Goal: Entertainment & Leisure: Consume media (video, audio)

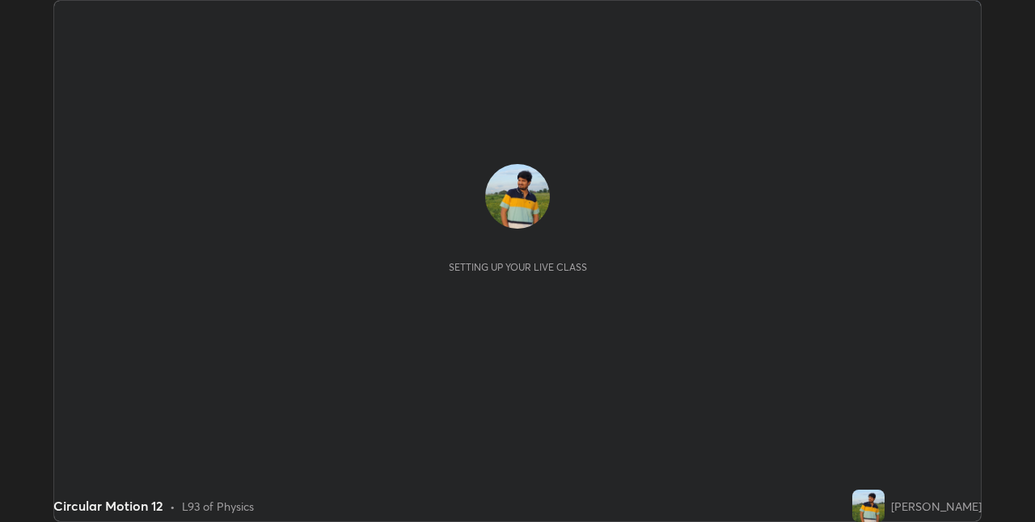
scroll to position [522, 1035]
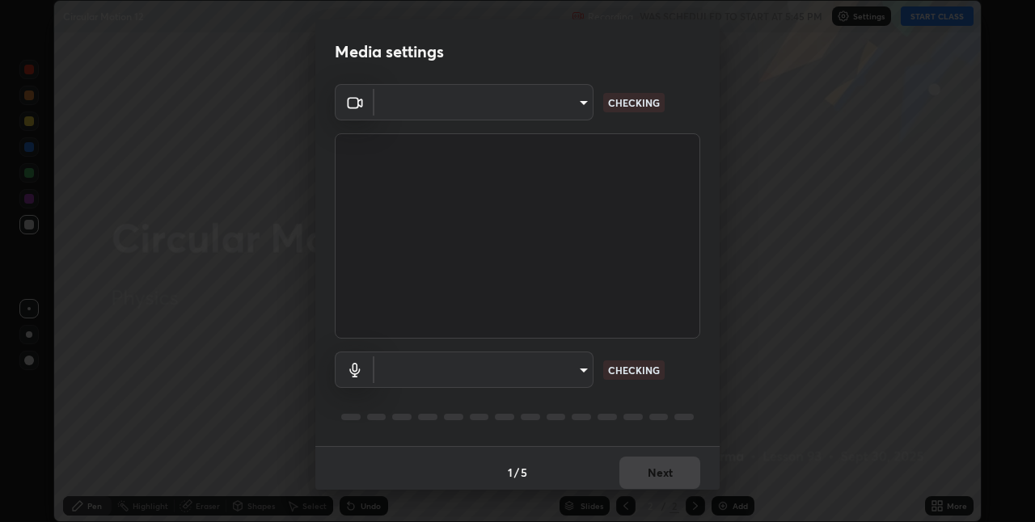
type input "8a437219b1c9d5fef93d1ec40e095ac8837f64dae60836980dab15105ba84f43"
type input "8b03dfe00df41579c2e68c2a8f86c5c3b417a10a4e389e2de265caeca052d5a4"
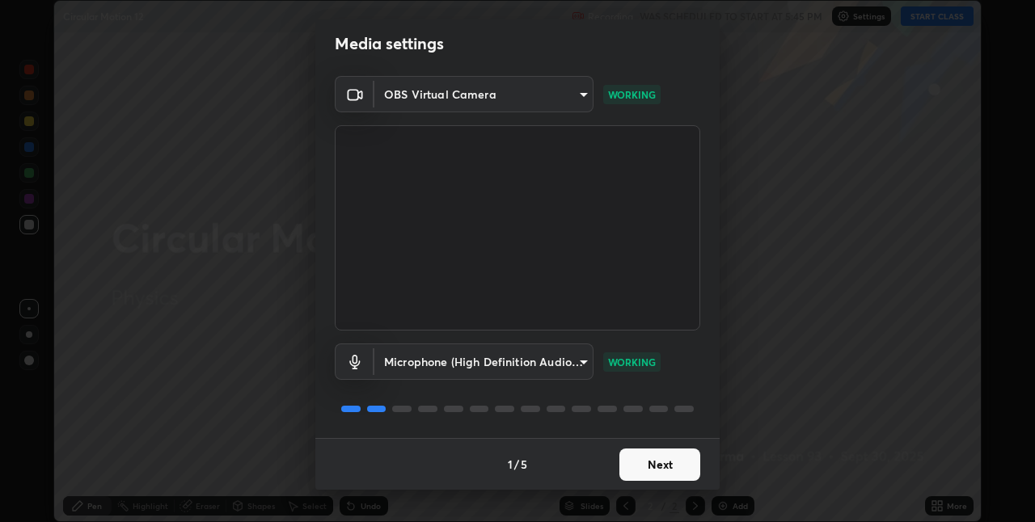
click at [667, 464] on button "Next" at bounding box center [660, 465] width 81 height 32
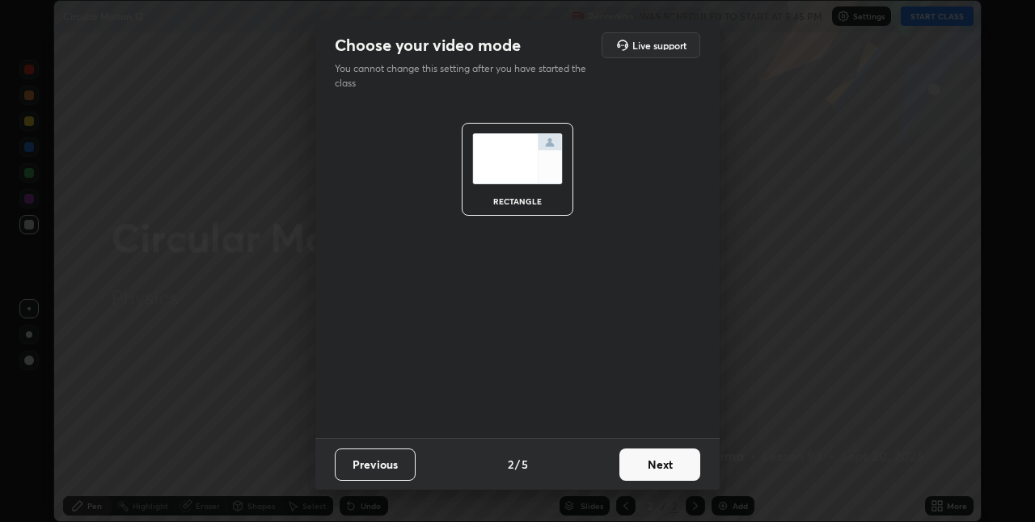
scroll to position [0, 0]
click at [661, 467] on button "Next" at bounding box center [660, 465] width 81 height 32
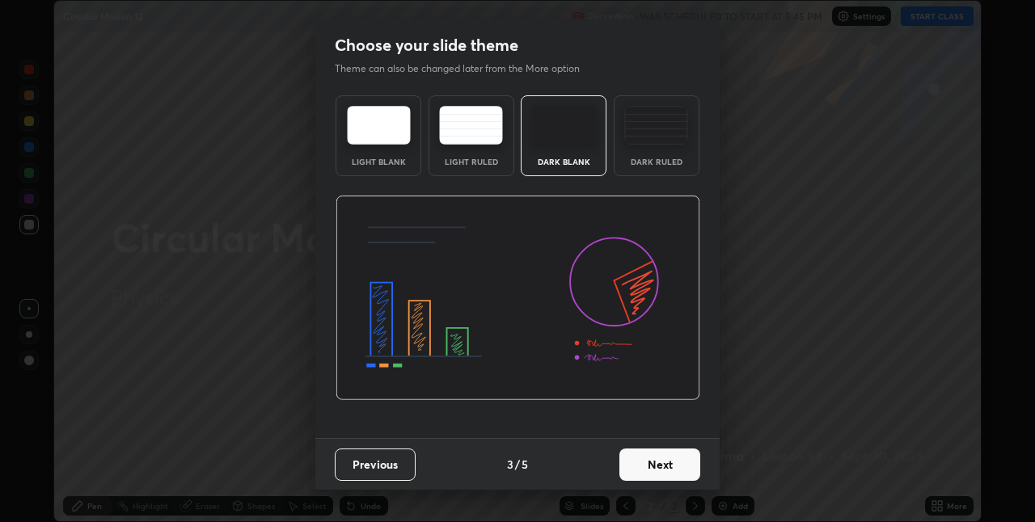
click at [658, 467] on button "Next" at bounding box center [660, 465] width 81 height 32
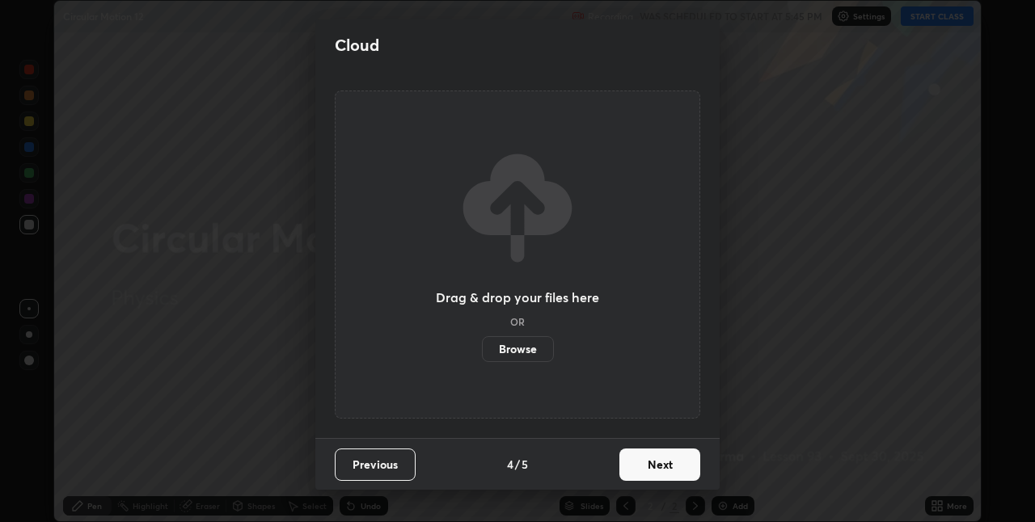
click at [659, 469] on button "Next" at bounding box center [660, 465] width 81 height 32
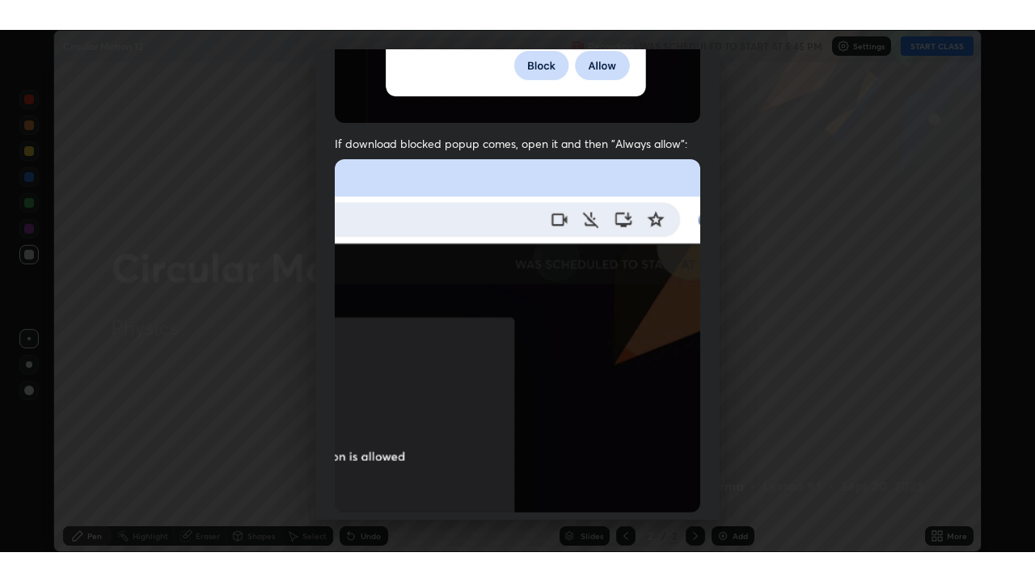
scroll to position [338, 0]
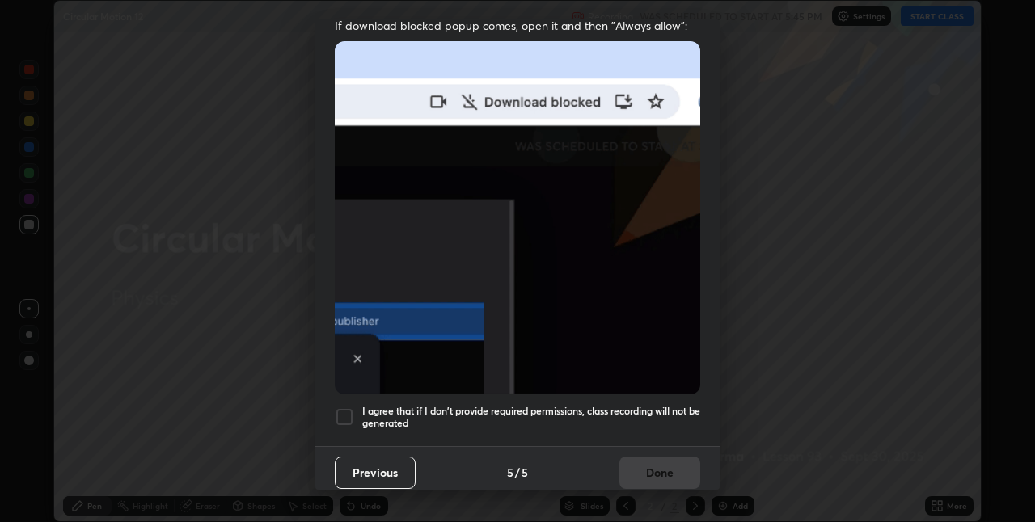
click at [346, 412] on div at bounding box center [344, 417] width 19 height 19
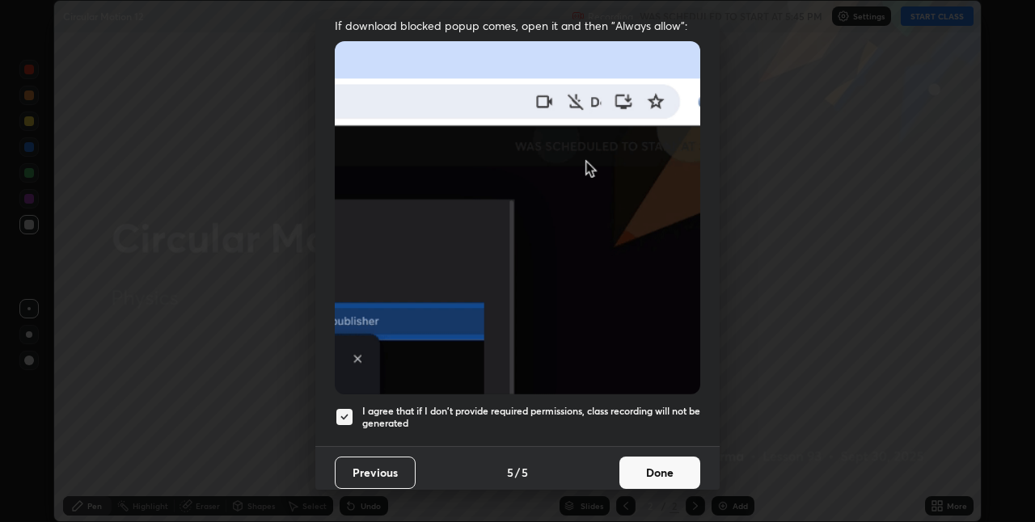
click at [641, 467] on button "Done" at bounding box center [660, 473] width 81 height 32
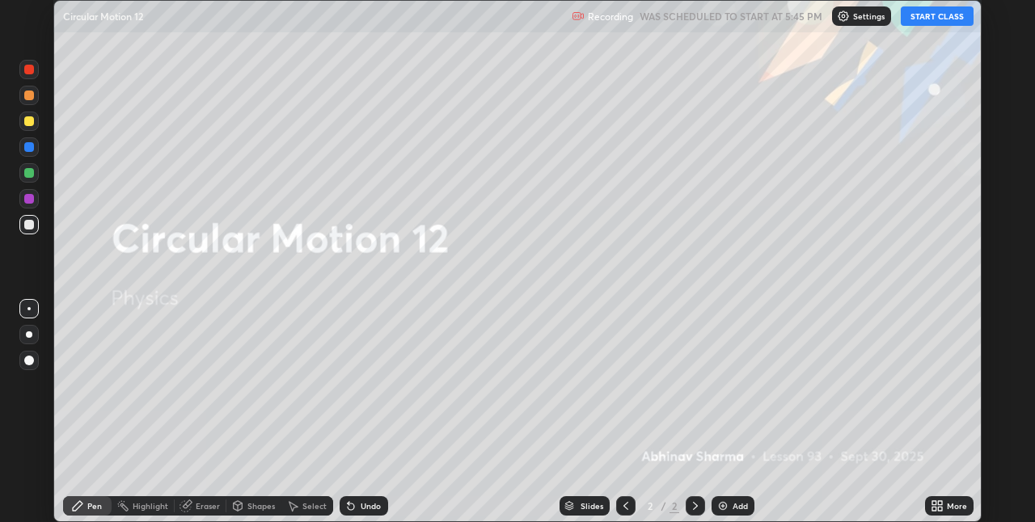
click at [930, 16] on button "START CLASS" at bounding box center [937, 15] width 73 height 19
click at [939, 505] on icon at bounding box center [940, 503] width 4 height 4
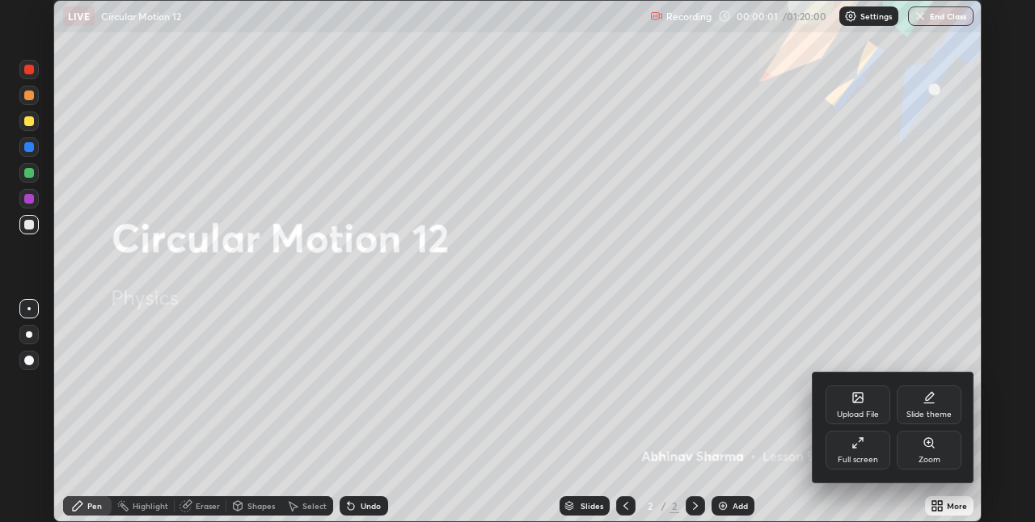
click at [861, 449] on icon at bounding box center [858, 443] width 13 height 13
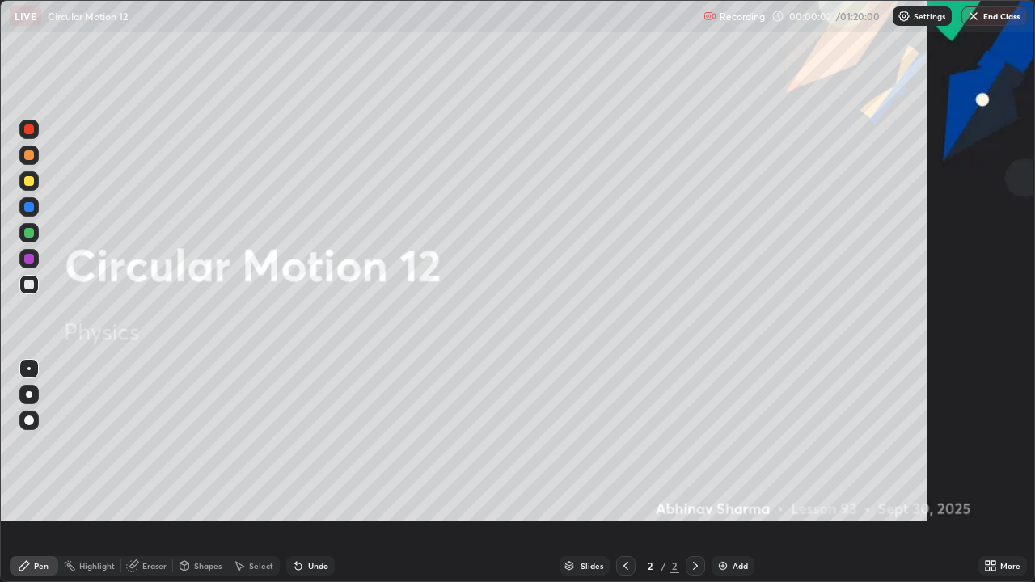
scroll to position [582, 1035]
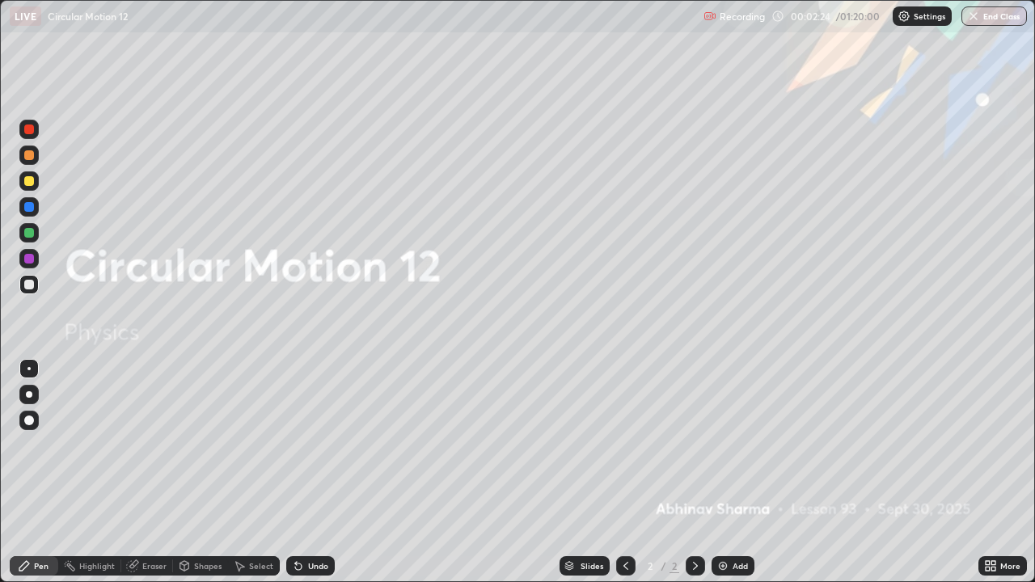
click at [723, 522] on img at bounding box center [723, 566] width 13 height 13
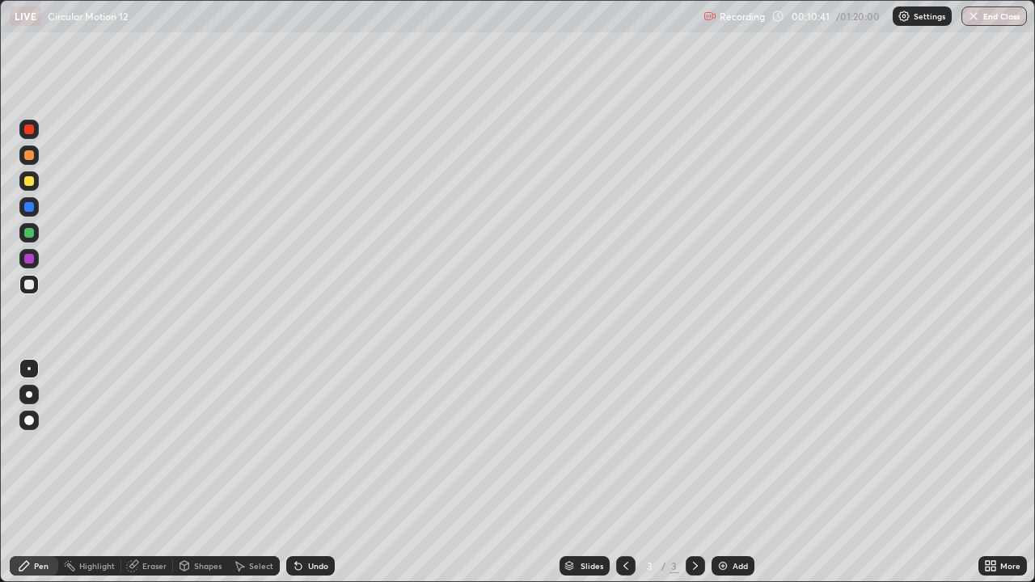
click at [149, 522] on div "Eraser" at bounding box center [154, 566] width 24 height 8
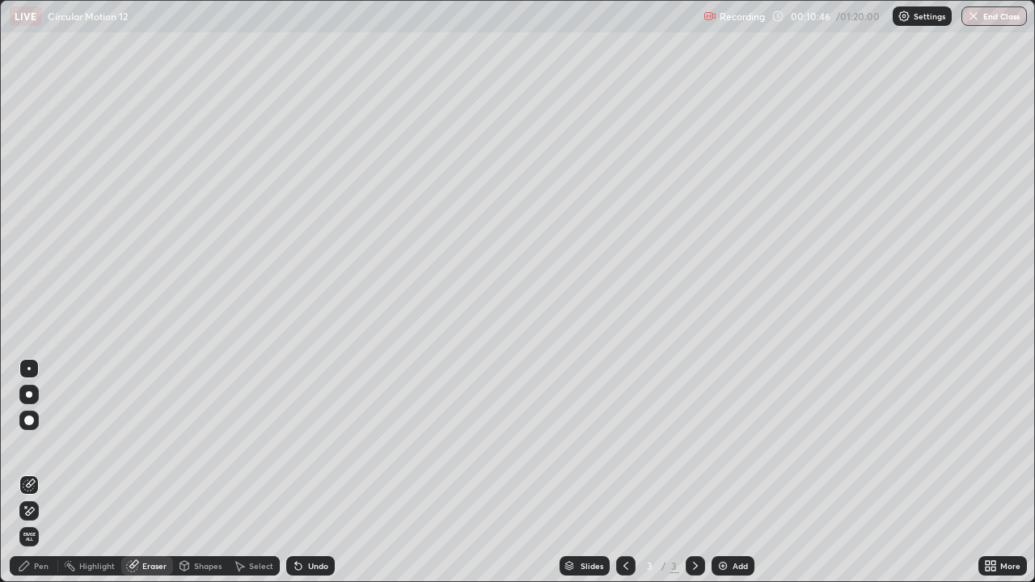
click at [32, 522] on div "Pen" at bounding box center [34, 565] width 49 height 19
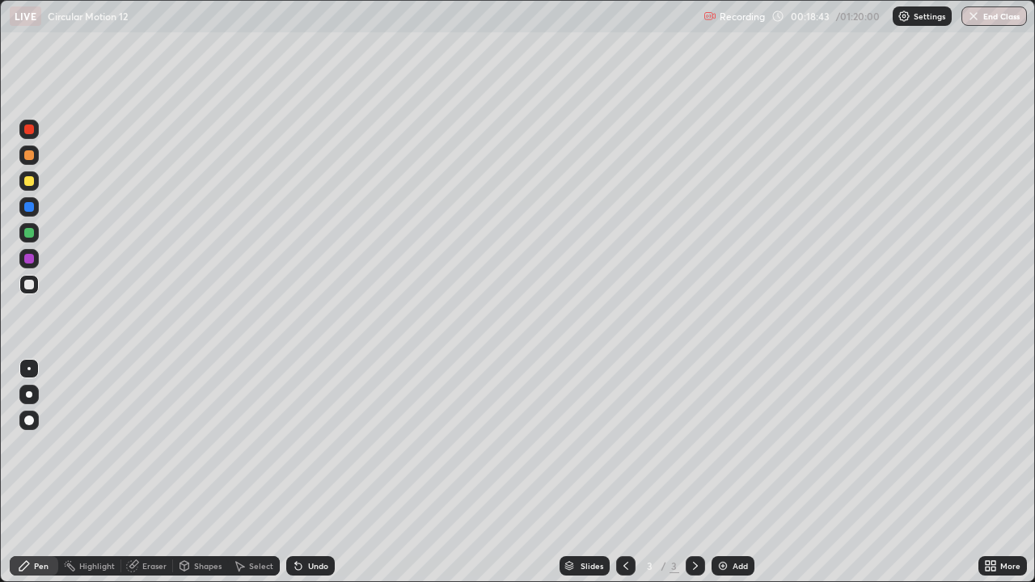
click at [32, 134] on div at bounding box center [28, 129] width 19 height 19
click at [36, 184] on div at bounding box center [28, 180] width 19 height 19
click at [27, 207] on div at bounding box center [29, 207] width 10 height 10
click at [150, 522] on div "Eraser" at bounding box center [154, 566] width 24 height 8
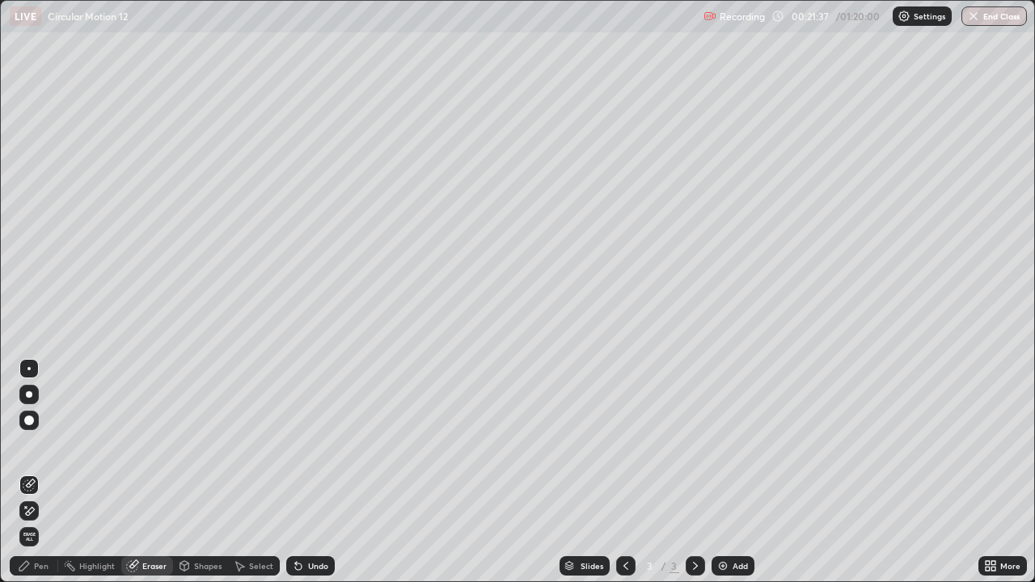
click at [48, 522] on div "Pen" at bounding box center [41, 566] width 15 height 8
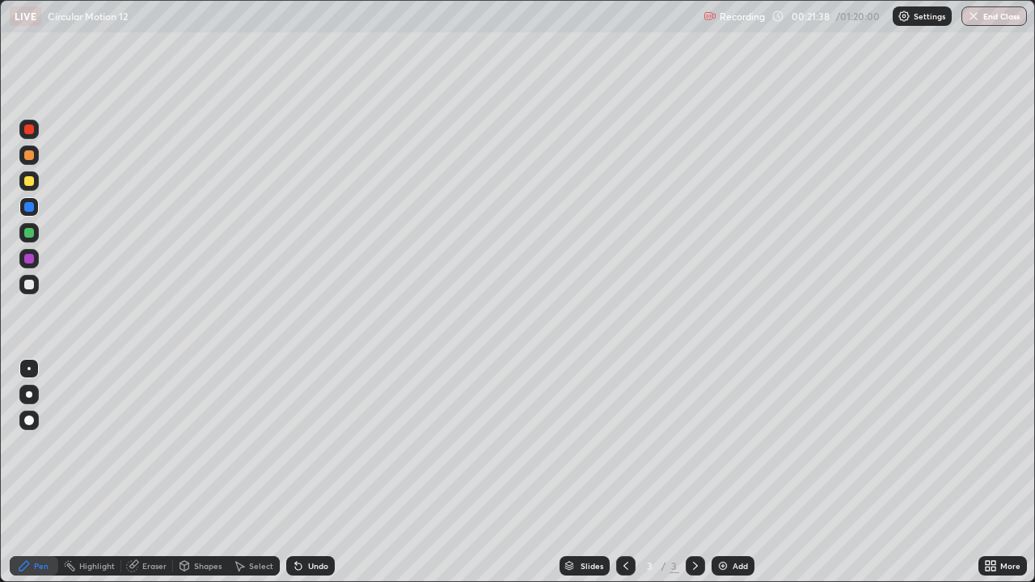
click at [30, 285] on div at bounding box center [29, 285] width 10 height 10
click at [146, 522] on div "Eraser" at bounding box center [154, 566] width 24 height 8
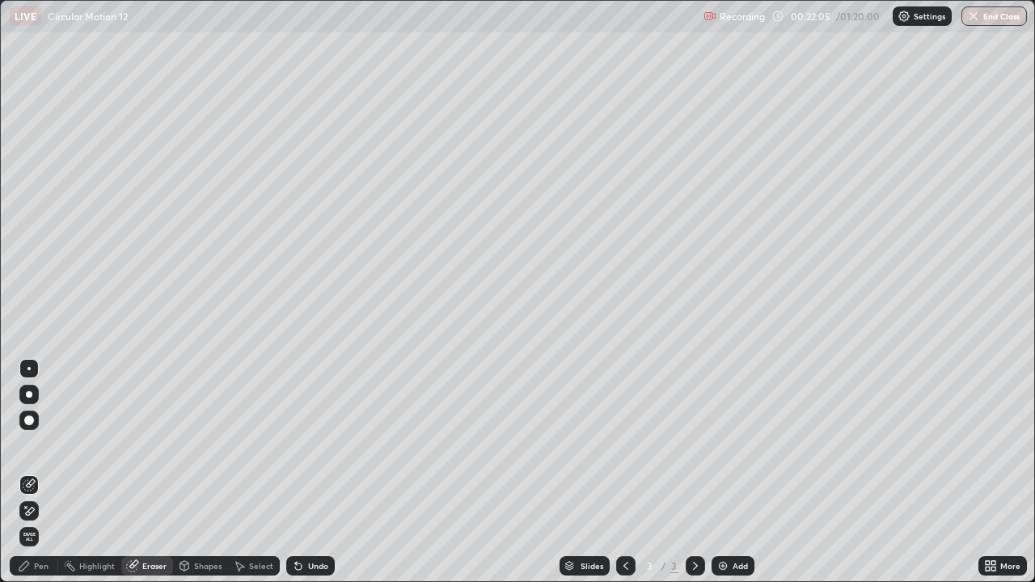
click at [42, 522] on div "Pen" at bounding box center [41, 566] width 15 height 8
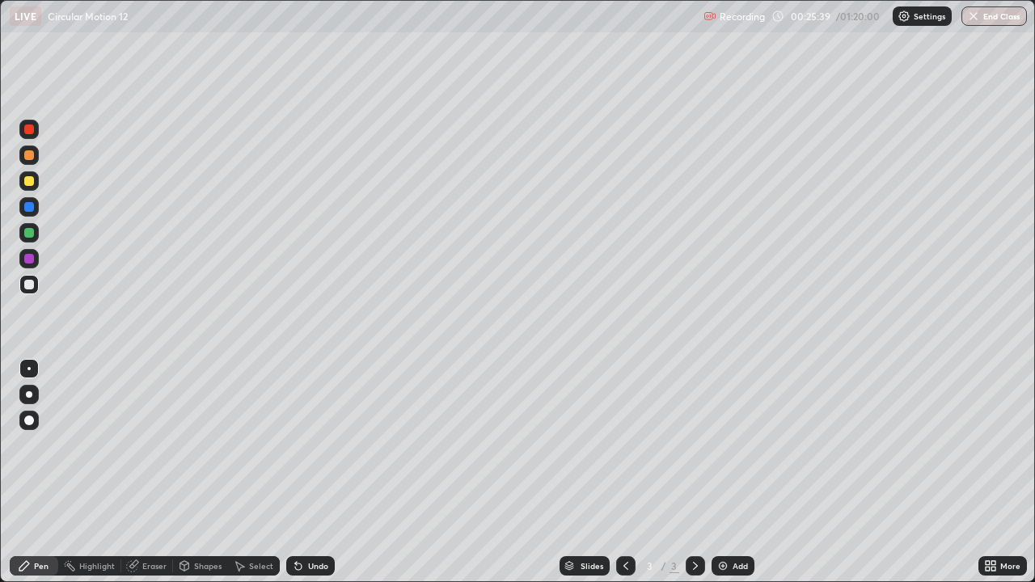
click at [22, 287] on div at bounding box center [28, 284] width 19 height 19
click at [27, 285] on div at bounding box center [29, 285] width 10 height 10
click at [27, 210] on div at bounding box center [29, 207] width 10 height 10
click at [691, 522] on div at bounding box center [695, 566] width 19 height 32
click at [688, 522] on div at bounding box center [695, 566] width 19 height 32
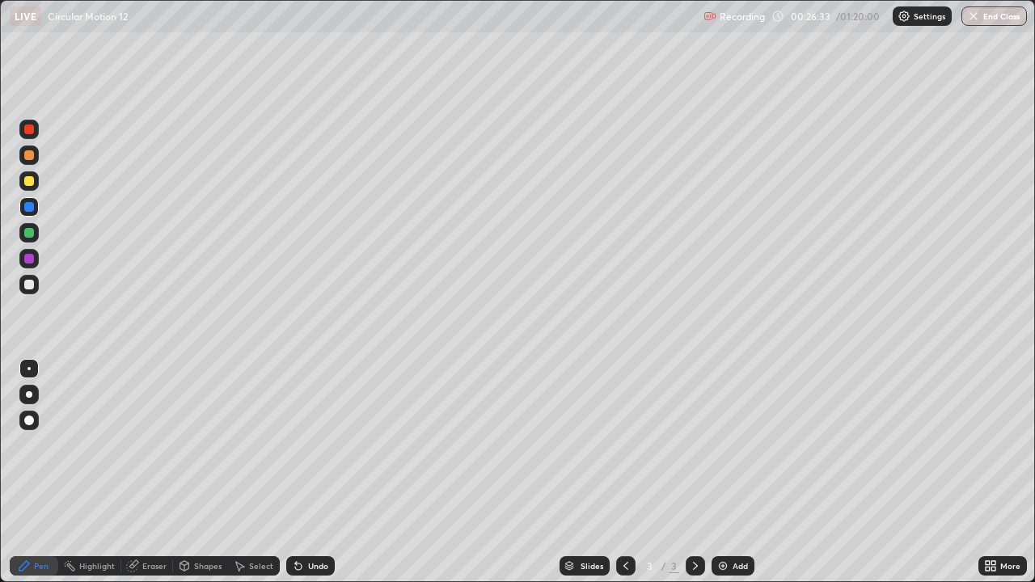
click at [28, 281] on div at bounding box center [29, 285] width 10 height 10
click at [729, 522] on div "Add" at bounding box center [733, 565] width 43 height 19
click at [624, 522] on icon at bounding box center [626, 566] width 13 height 13
click at [694, 522] on icon at bounding box center [695, 566] width 13 height 13
click at [624, 522] on div at bounding box center [625, 566] width 19 height 32
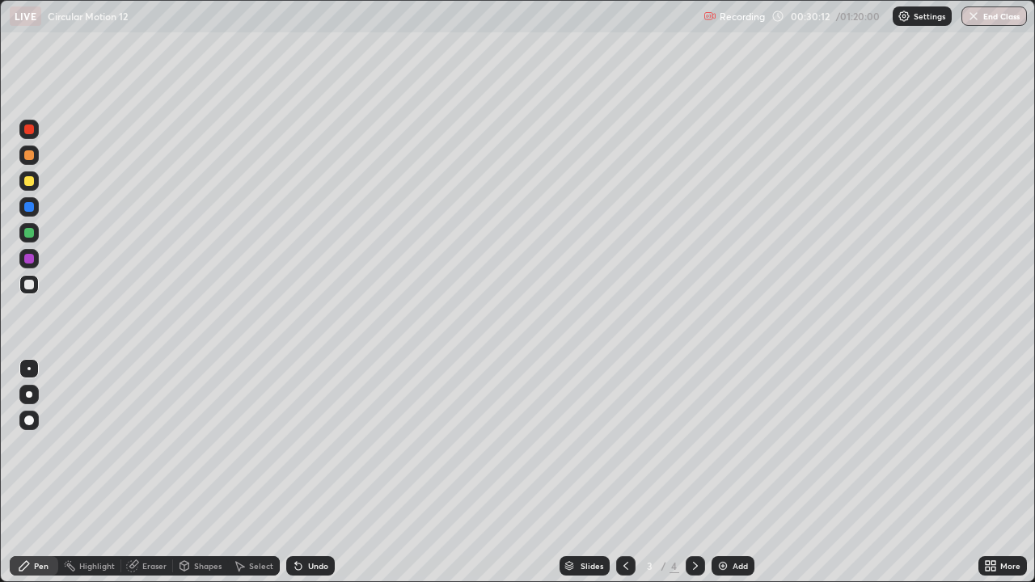
click at [738, 522] on div "Add" at bounding box center [740, 566] width 15 height 8
click at [623, 522] on div at bounding box center [625, 565] width 19 height 19
click at [694, 522] on icon at bounding box center [695, 566] width 13 height 13
click at [27, 183] on div at bounding box center [29, 181] width 10 height 10
click at [27, 285] on div at bounding box center [29, 285] width 10 height 10
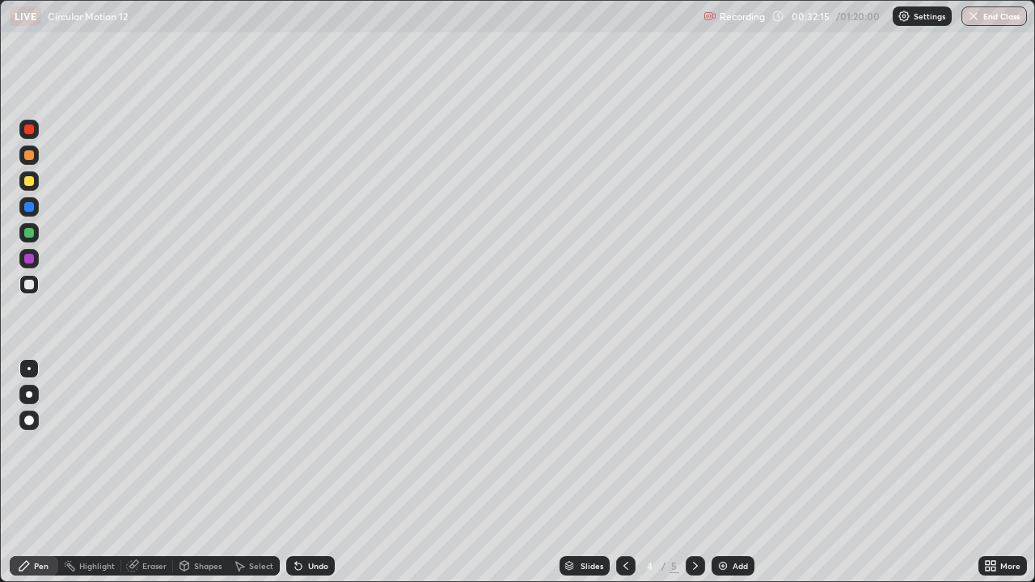
click at [626, 522] on icon at bounding box center [626, 566] width 5 height 8
click at [694, 522] on icon at bounding box center [695, 566] width 13 height 13
click at [626, 522] on icon at bounding box center [626, 566] width 13 height 13
click at [694, 522] on icon at bounding box center [695, 566] width 13 height 13
click at [624, 522] on icon at bounding box center [626, 566] width 13 height 13
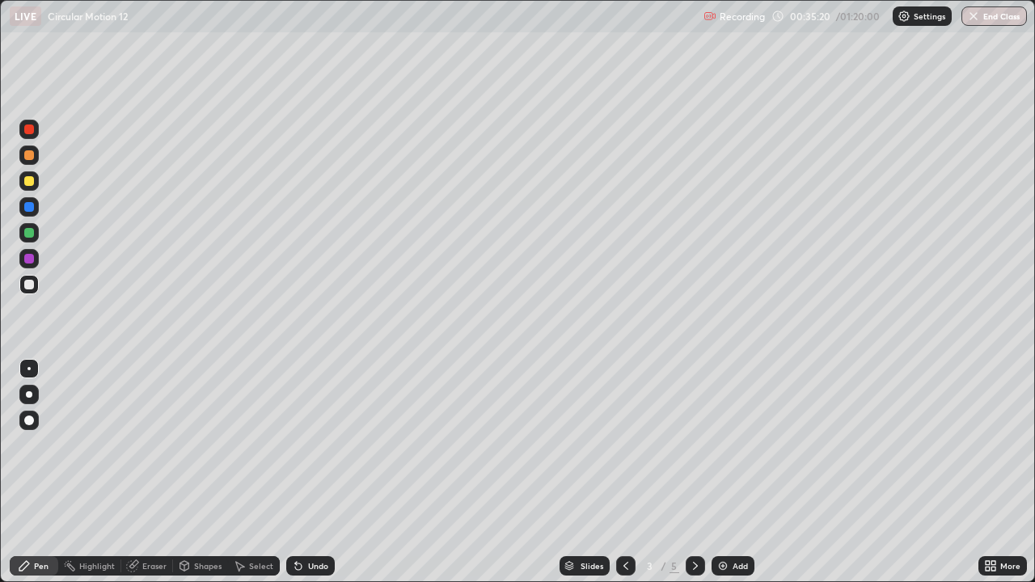
click at [694, 522] on icon at bounding box center [695, 566] width 13 height 13
click at [729, 522] on div "Add" at bounding box center [733, 565] width 43 height 19
click at [38, 209] on div at bounding box center [28, 206] width 19 height 19
click at [622, 522] on icon at bounding box center [626, 566] width 13 height 13
click at [620, 522] on div at bounding box center [625, 566] width 19 height 32
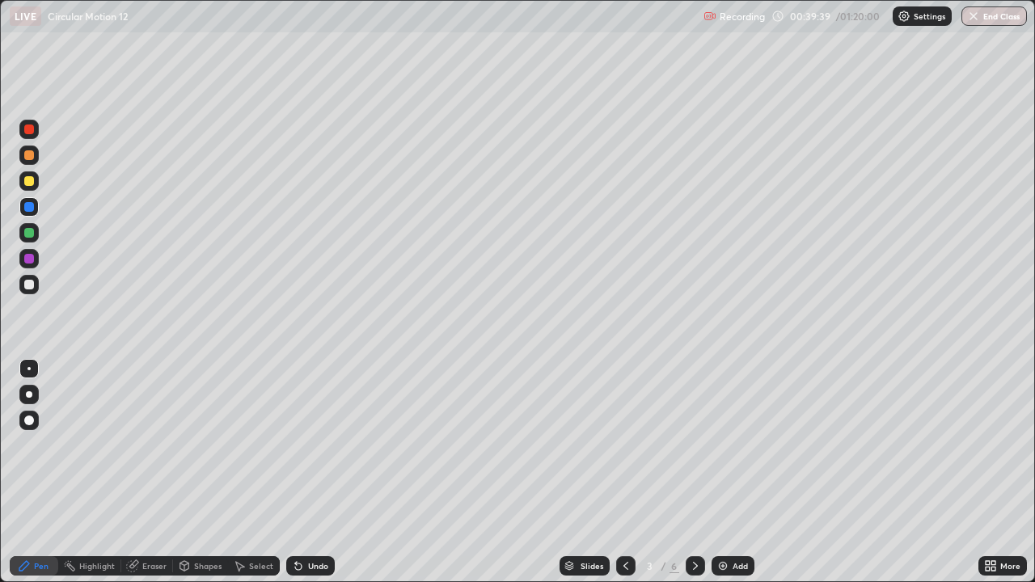
click at [694, 522] on icon at bounding box center [695, 566] width 13 height 13
click at [622, 522] on icon at bounding box center [626, 566] width 13 height 13
click at [674, 522] on div "6" at bounding box center [675, 566] width 10 height 15
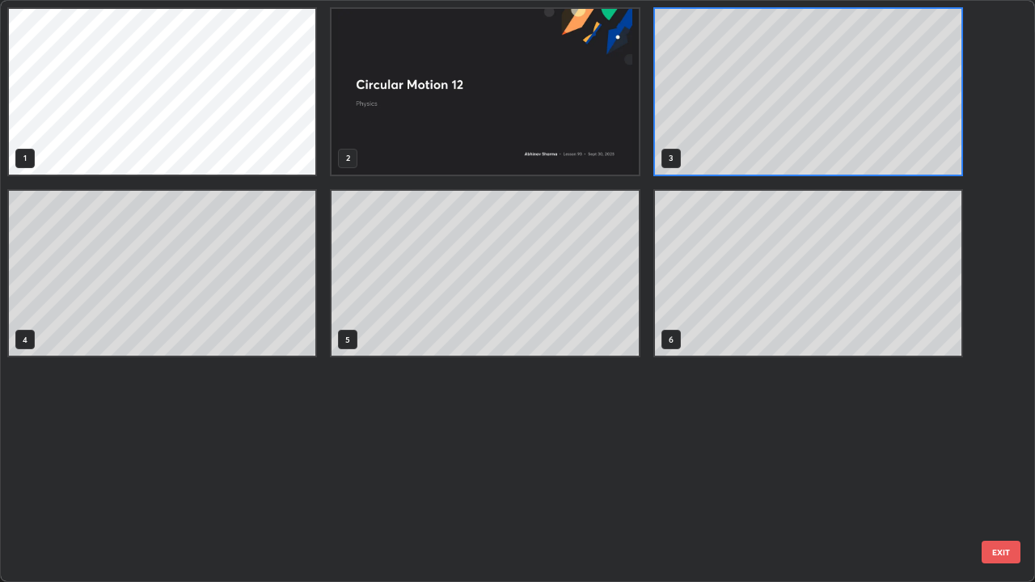
scroll to position [576, 1025]
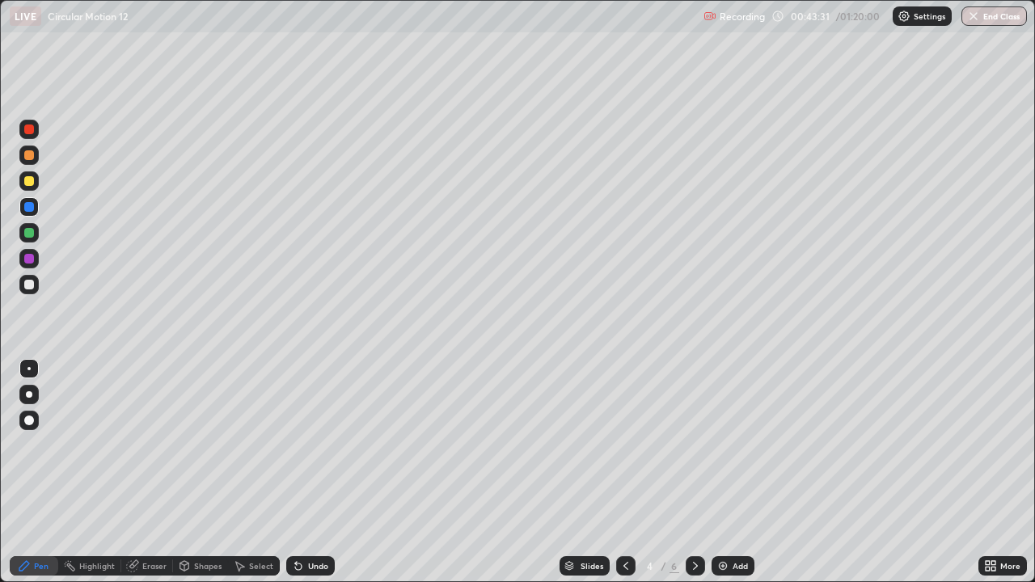
click at [727, 522] on img at bounding box center [723, 566] width 13 height 13
click at [26, 287] on div at bounding box center [29, 285] width 10 height 10
click at [159, 522] on div "Eraser" at bounding box center [154, 566] width 24 height 8
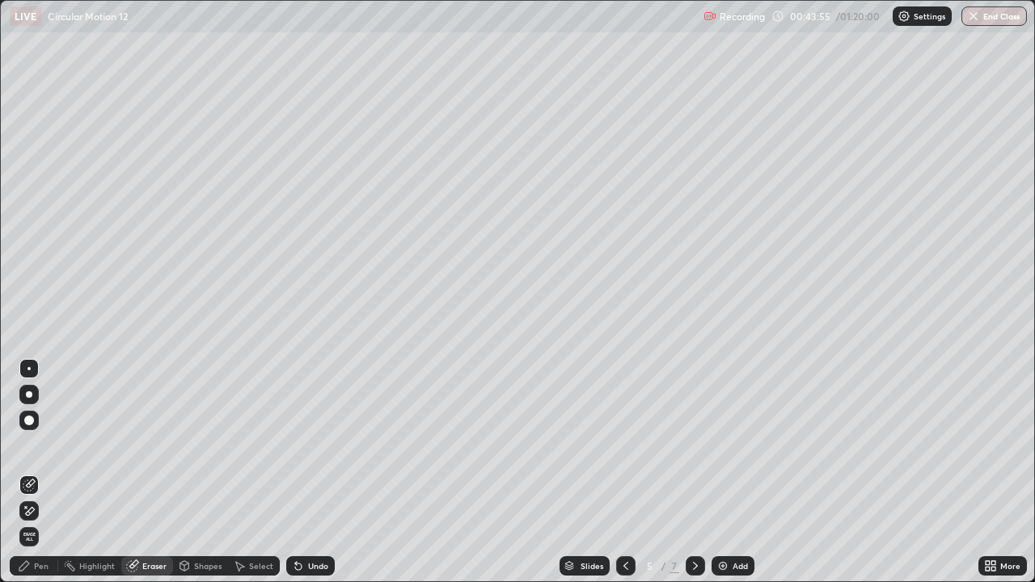
click at [41, 522] on div "Pen" at bounding box center [41, 566] width 15 height 8
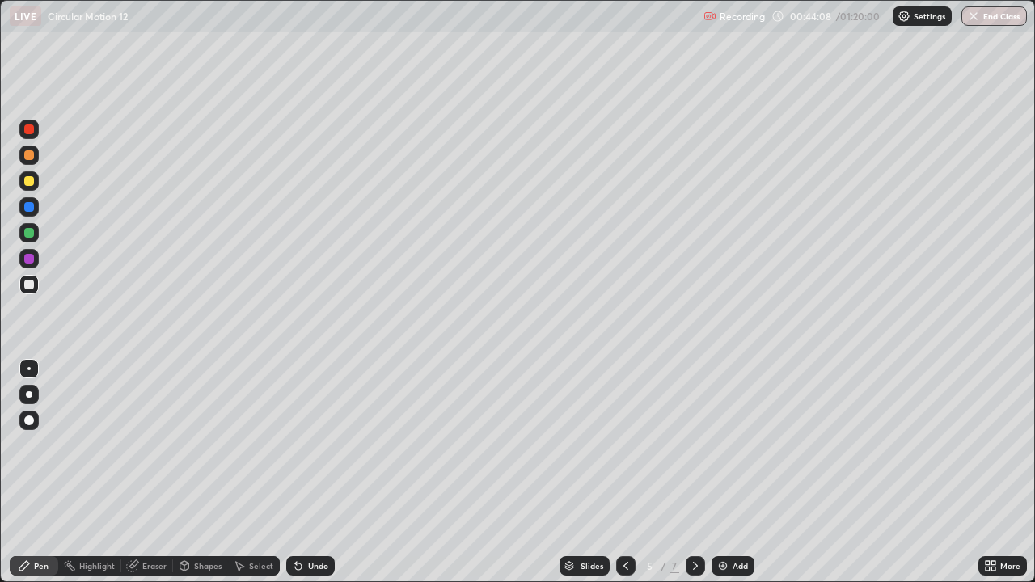
click at [154, 522] on div "Eraser" at bounding box center [154, 566] width 24 height 8
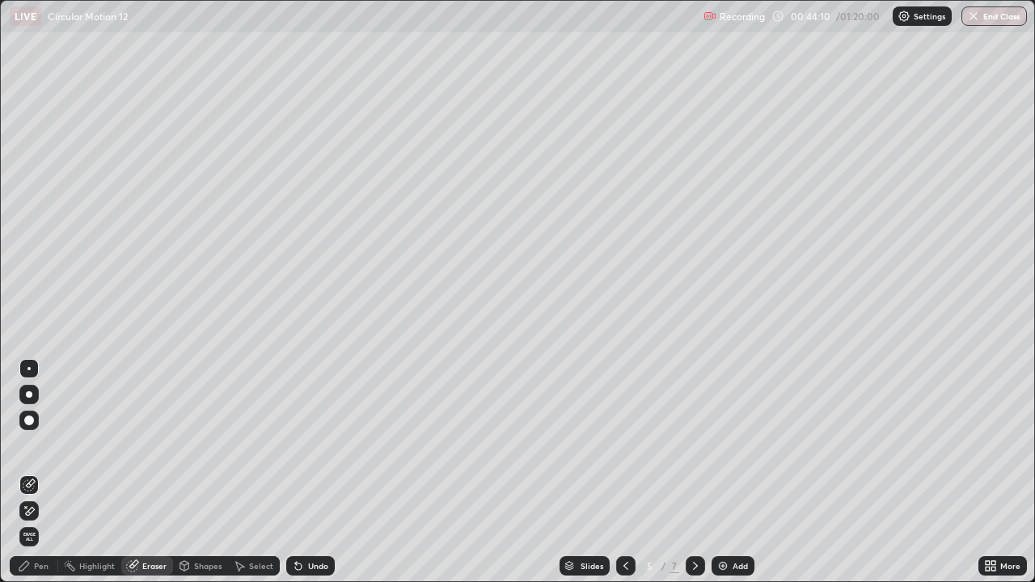
click at [44, 522] on div "Pen" at bounding box center [41, 566] width 15 height 8
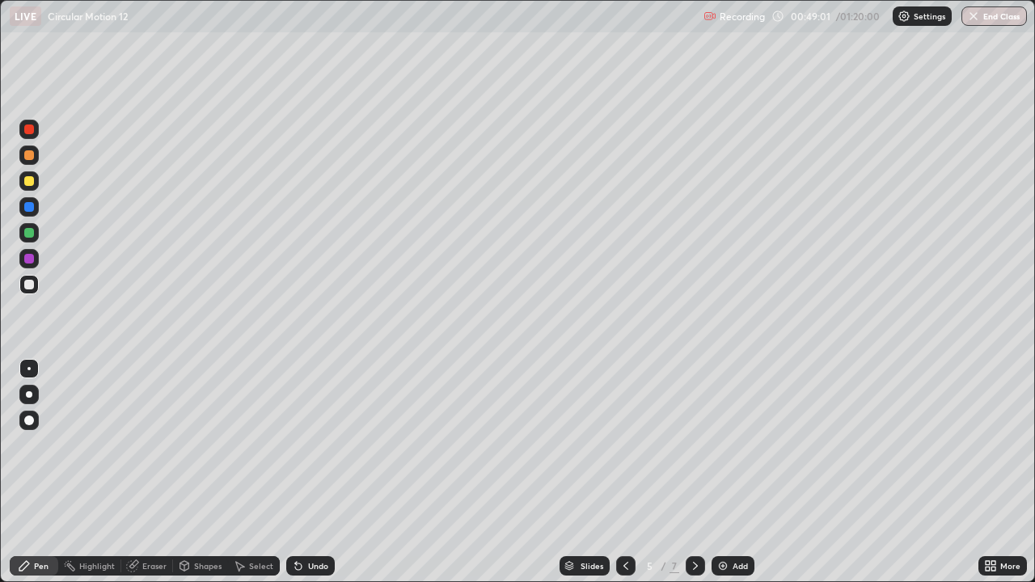
click at [156, 522] on div "Eraser" at bounding box center [154, 566] width 24 height 8
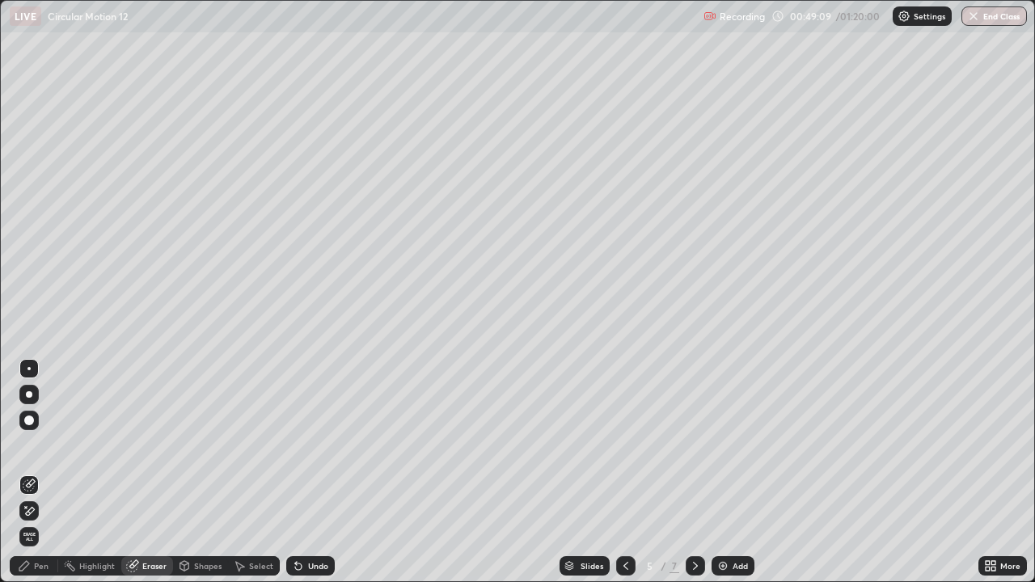
click at [39, 522] on div "Pen" at bounding box center [41, 566] width 15 height 8
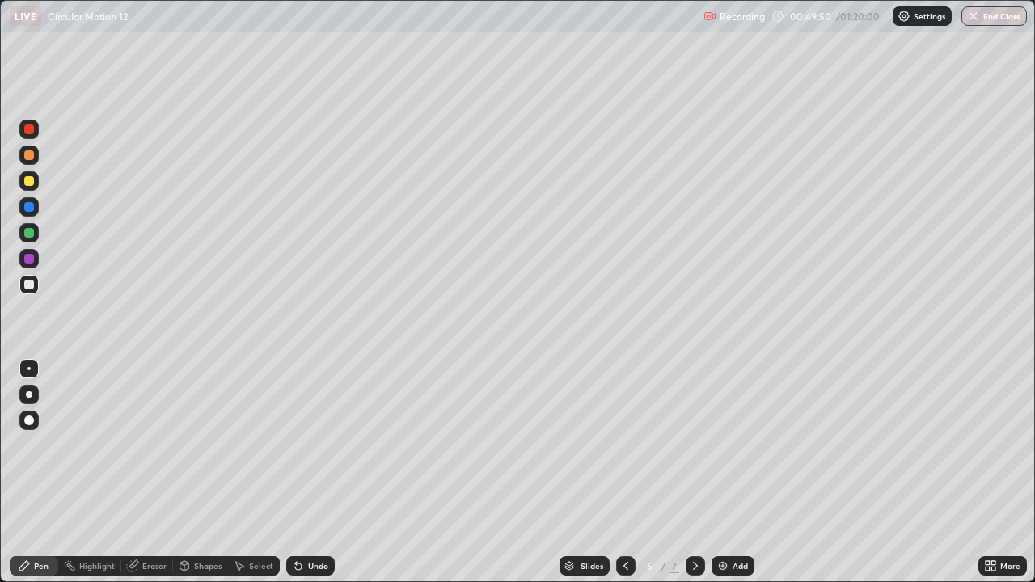
click at [24, 232] on div at bounding box center [29, 233] width 10 height 10
click at [28, 286] on div at bounding box center [29, 285] width 10 height 10
click at [29, 180] on div at bounding box center [29, 181] width 10 height 10
click at [30, 151] on div at bounding box center [29, 155] width 10 height 10
click at [29, 287] on div at bounding box center [29, 285] width 10 height 10
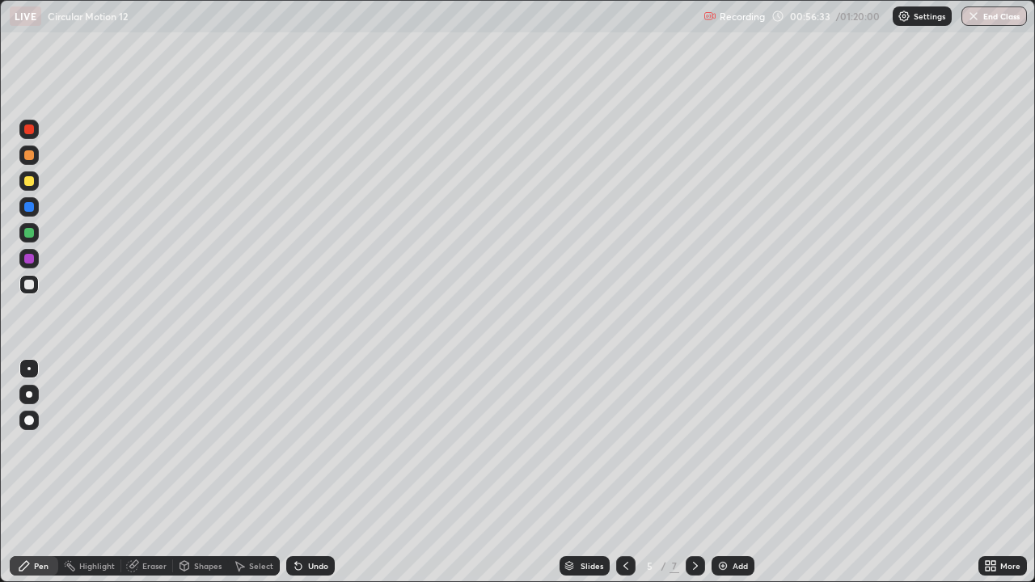
click at [729, 522] on div "Add" at bounding box center [733, 565] width 43 height 19
click at [741, 522] on div "Add" at bounding box center [740, 566] width 15 height 8
click at [625, 522] on icon at bounding box center [626, 566] width 13 height 13
click at [35, 181] on div at bounding box center [28, 180] width 19 height 19
click at [30, 155] on div at bounding box center [29, 155] width 10 height 10
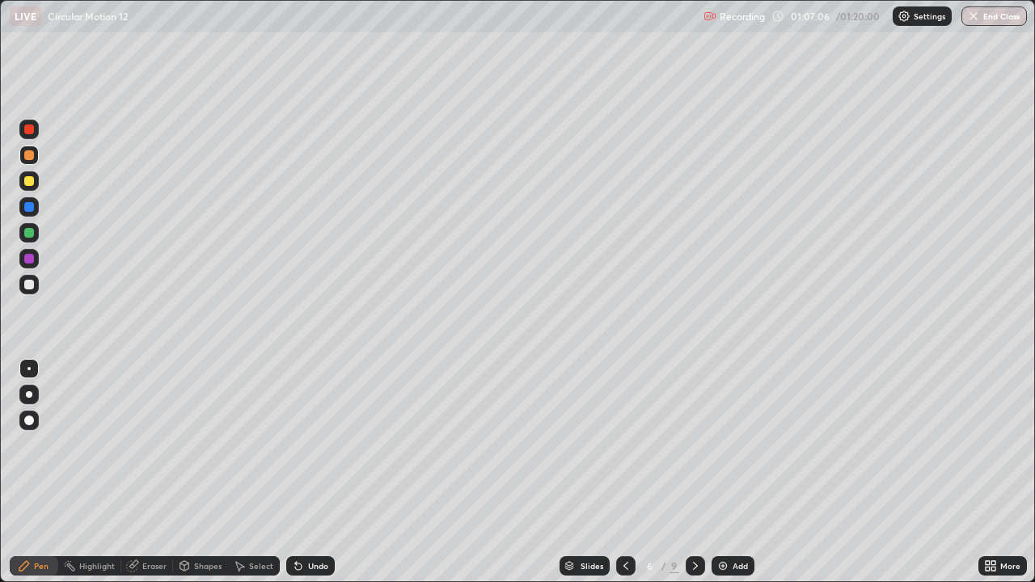
click at [29, 285] on div at bounding box center [29, 285] width 10 height 10
click at [736, 522] on div "Add" at bounding box center [740, 566] width 15 height 8
click at [623, 522] on div at bounding box center [624, 565] width 19 height 19
click at [624, 522] on icon at bounding box center [625, 566] width 13 height 13
click at [694, 522] on icon at bounding box center [695, 566] width 13 height 13
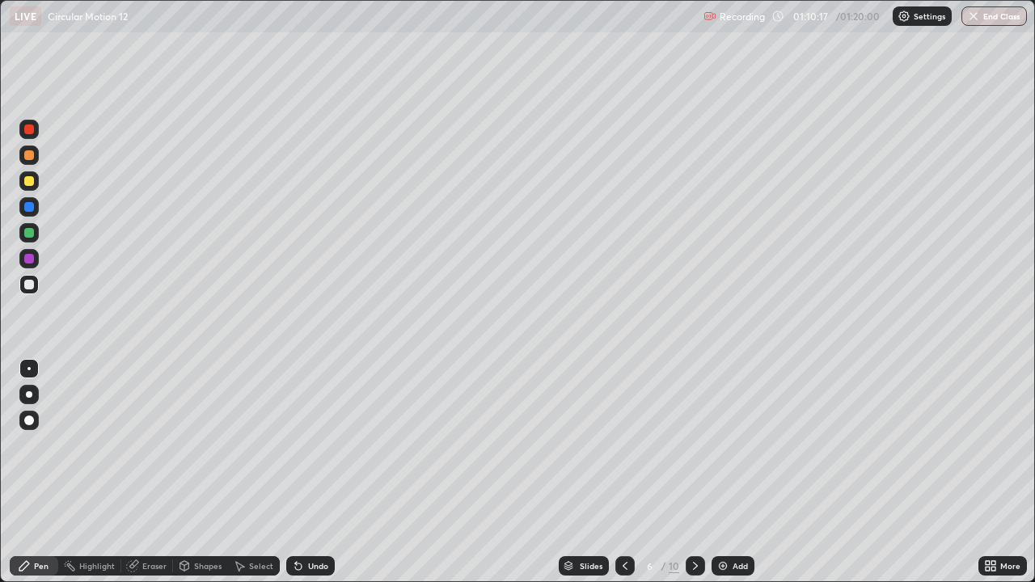
click at [700, 522] on div at bounding box center [695, 565] width 19 height 19
click at [624, 522] on icon at bounding box center [625, 566] width 13 height 13
click at [320, 522] on div "Undo" at bounding box center [318, 566] width 20 height 8
click at [735, 522] on div "Add" at bounding box center [740, 566] width 15 height 8
click at [26, 155] on div at bounding box center [29, 155] width 10 height 10
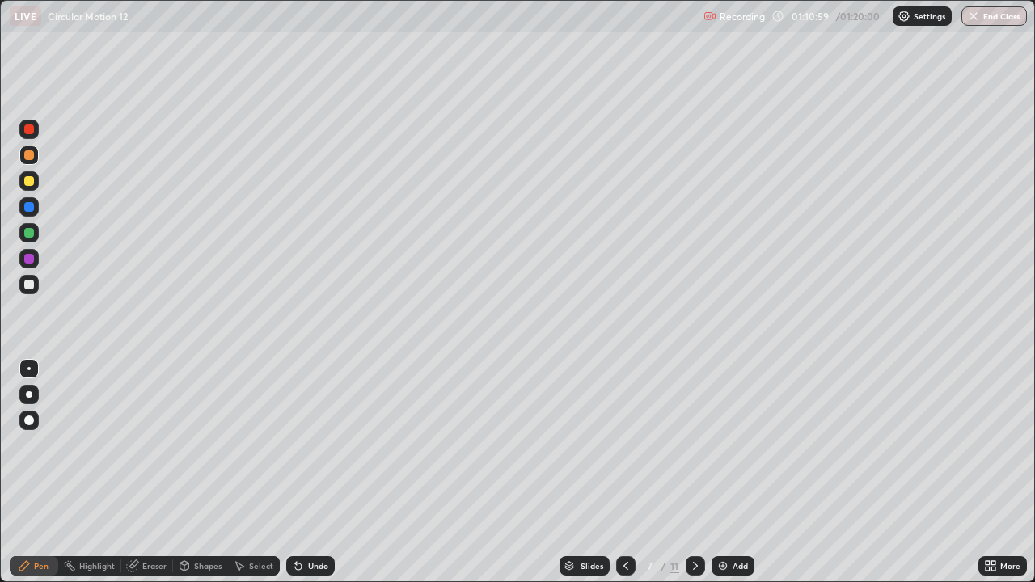
click at [31, 282] on div at bounding box center [29, 285] width 10 height 10
click at [29, 157] on div at bounding box center [29, 155] width 10 height 10
click at [35, 283] on div at bounding box center [28, 284] width 19 height 19
click at [624, 522] on icon at bounding box center [626, 566] width 13 height 13
click at [696, 522] on icon at bounding box center [695, 566] width 13 height 13
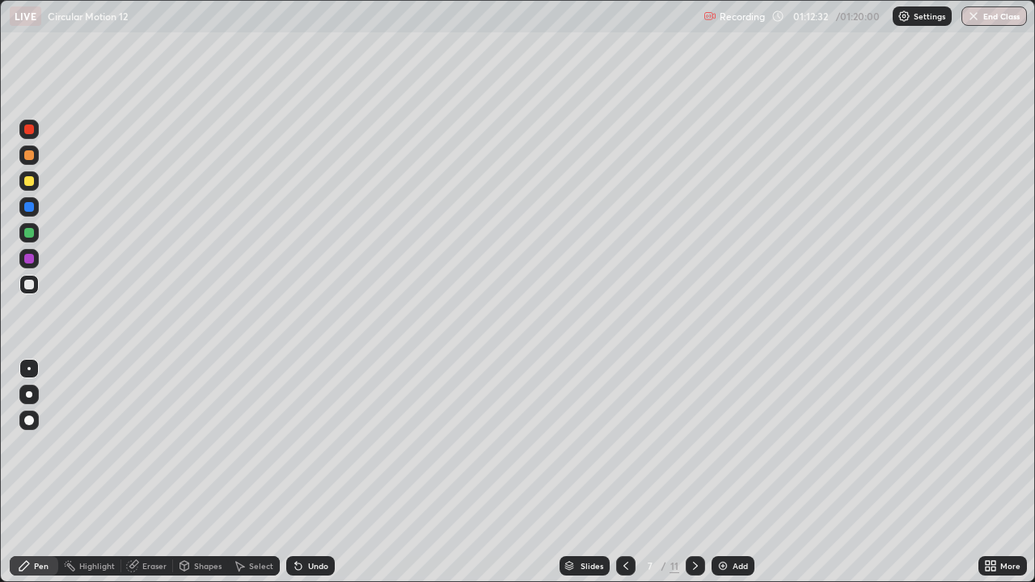
click at [725, 522] on div "Add" at bounding box center [733, 565] width 43 height 19
click at [624, 522] on icon at bounding box center [626, 566] width 13 height 13
click at [605, 522] on div "Slides" at bounding box center [585, 565] width 50 height 19
click at [691, 522] on icon at bounding box center [695, 566] width 13 height 13
click at [689, 522] on icon at bounding box center [695, 566] width 13 height 13
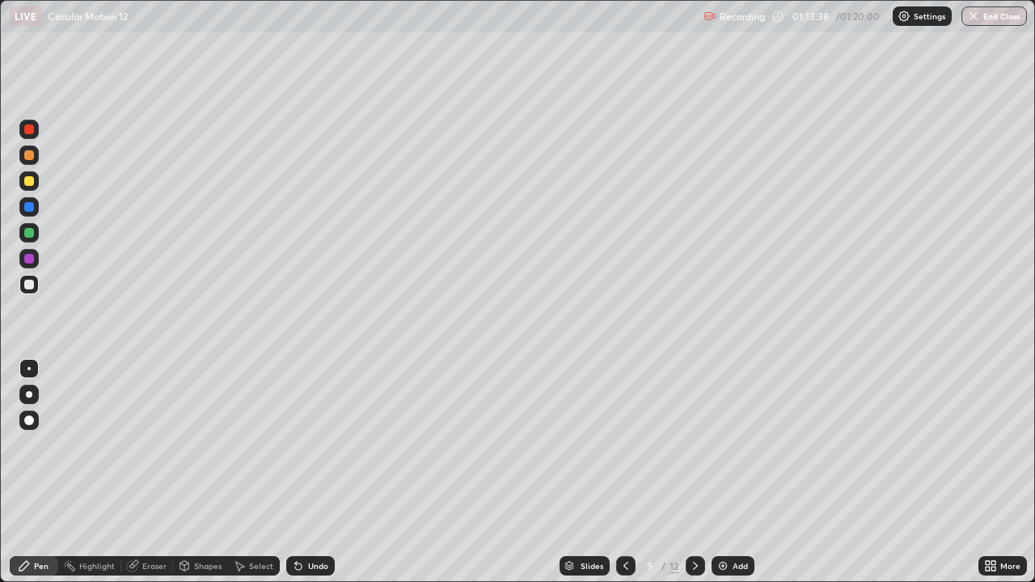
click at [620, 522] on icon at bounding box center [626, 566] width 13 height 13
click at [693, 522] on icon at bounding box center [695, 566] width 13 height 13
click at [624, 522] on icon at bounding box center [626, 566] width 5 height 8
click at [624, 522] on icon at bounding box center [626, 566] width 13 height 13
click at [620, 522] on div at bounding box center [625, 565] width 19 height 19
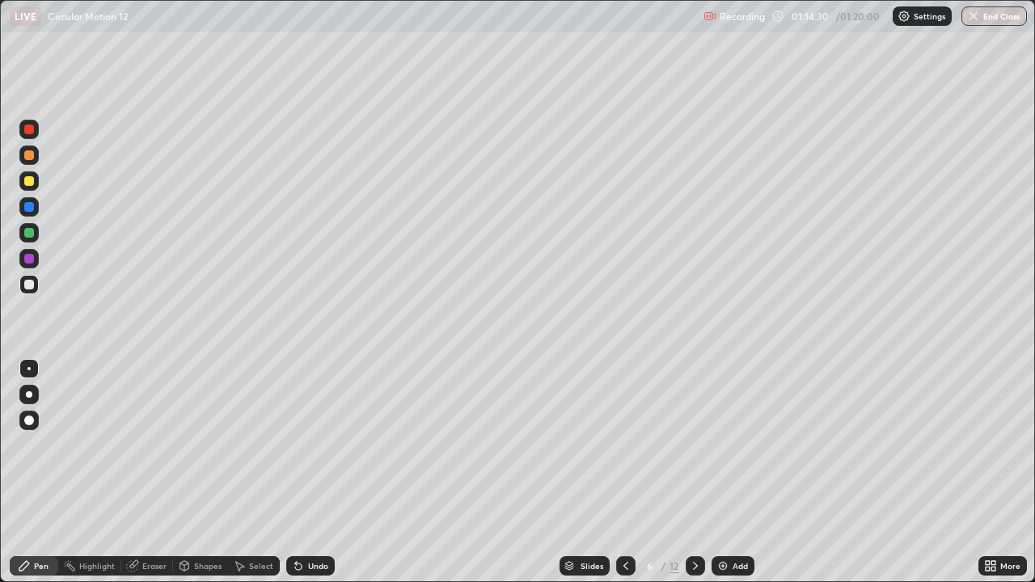
click at [696, 522] on icon at bounding box center [695, 566] width 5 height 8
click at [630, 522] on icon at bounding box center [626, 566] width 13 height 13
click at [702, 522] on div at bounding box center [695, 565] width 19 height 19
click at [626, 522] on icon at bounding box center [626, 566] width 13 height 13
click at [693, 522] on icon at bounding box center [695, 566] width 13 height 13
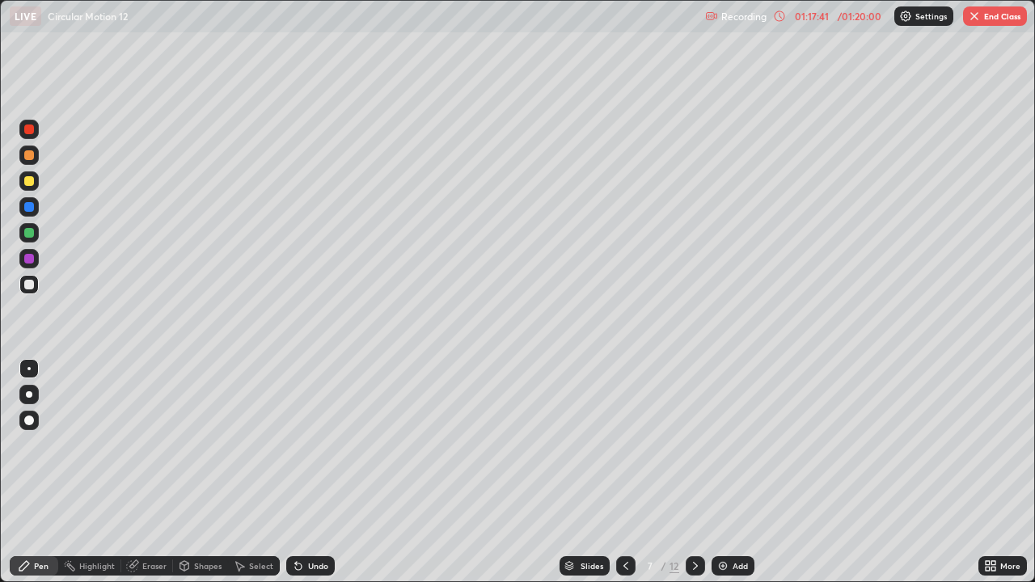
click at [694, 522] on icon at bounding box center [695, 566] width 13 height 13
click at [624, 522] on icon at bounding box center [626, 566] width 13 height 13
click at [696, 522] on icon at bounding box center [695, 566] width 13 height 13
click at [623, 522] on icon at bounding box center [626, 566] width 13 height 13
click at [996, 17] on button "End Class" at bounding box center [995, 15] width 64 height 19
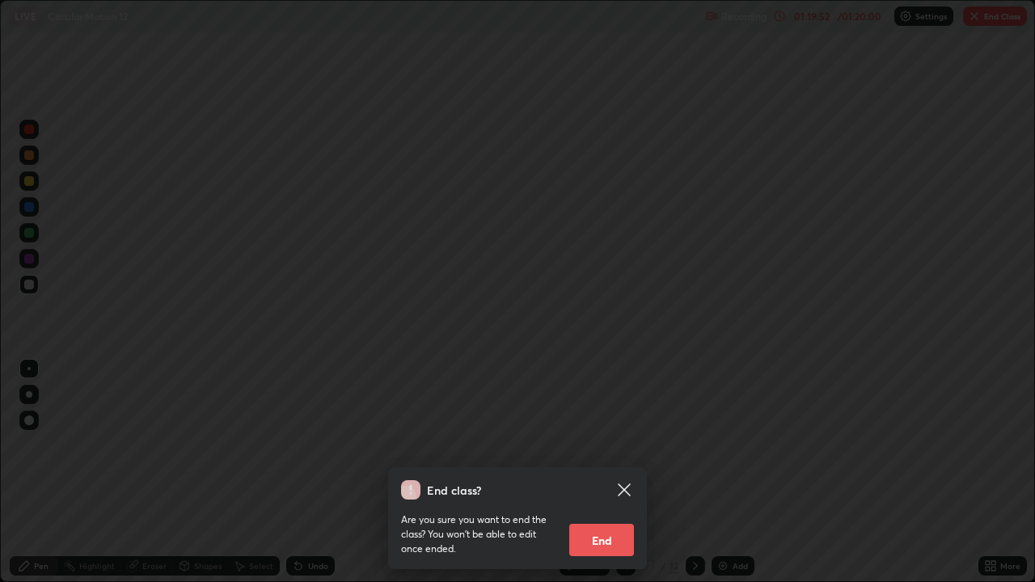
click at [598, 522] on button "End" at bounding box center [601, 540] width 65 height 32
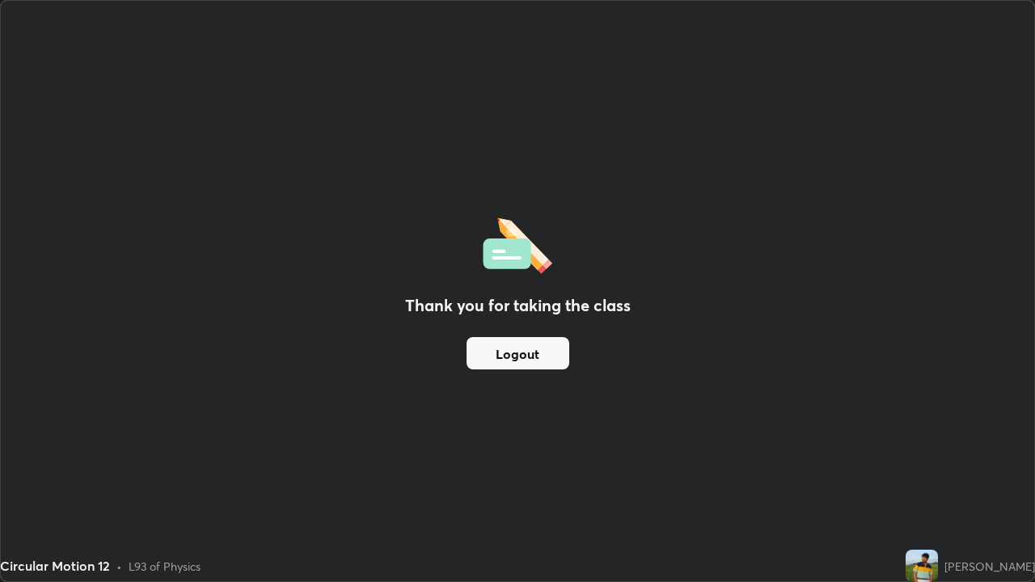
click at [929, 522] on img at bounding box center [922, 566] width 32 height 32
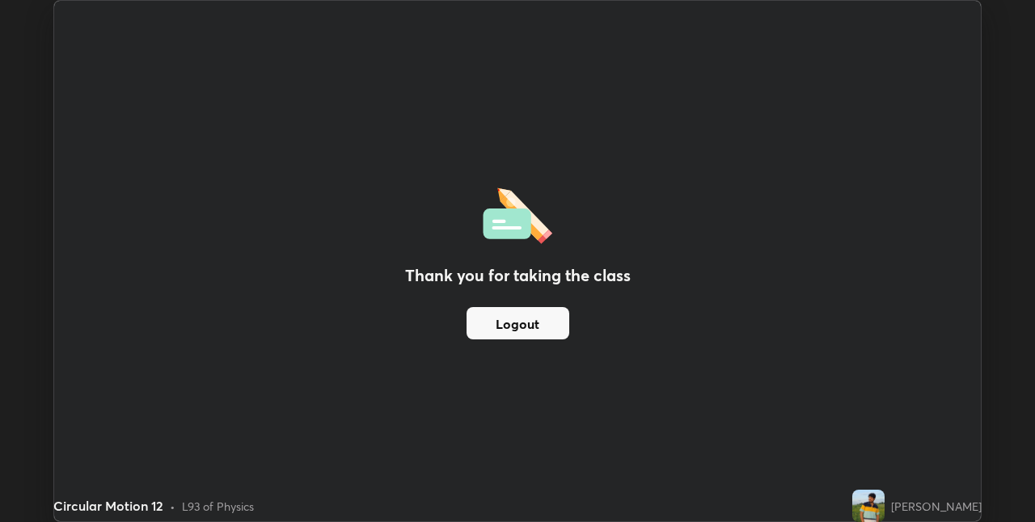
scroll to position [80353, 79840]
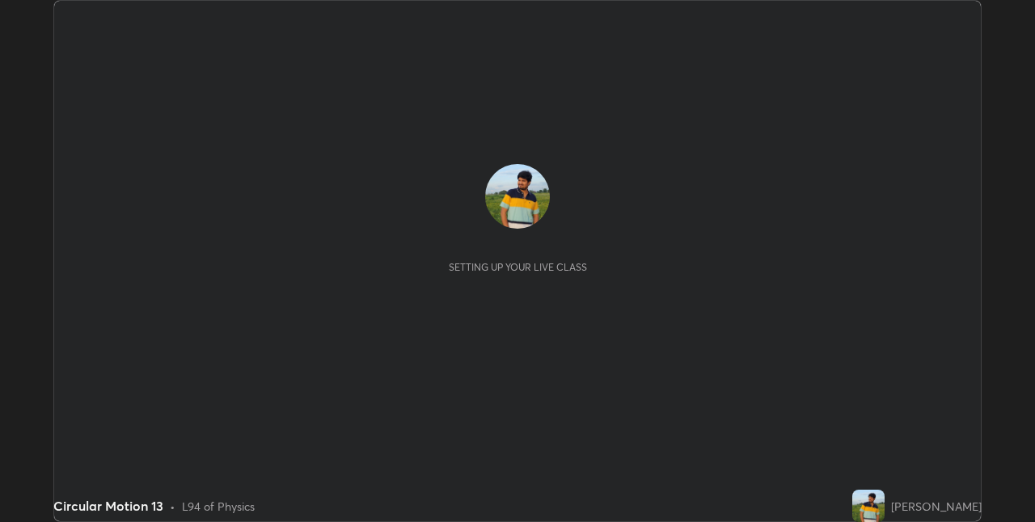
scroll to position [522, 1034]
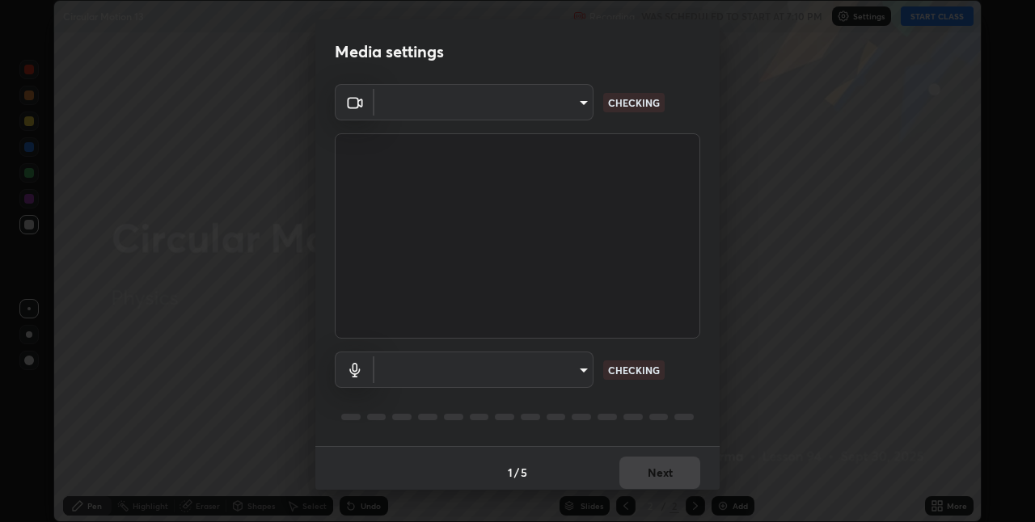
type input "8a437219b1c9d5fef93d1ec40e095ac8837f64dae60836980dab15105ba84f43"
type input "8b03dfe00df41579c2e68c2a8f86c5c3b417a10a4e389e2de265caeca052d5a4"
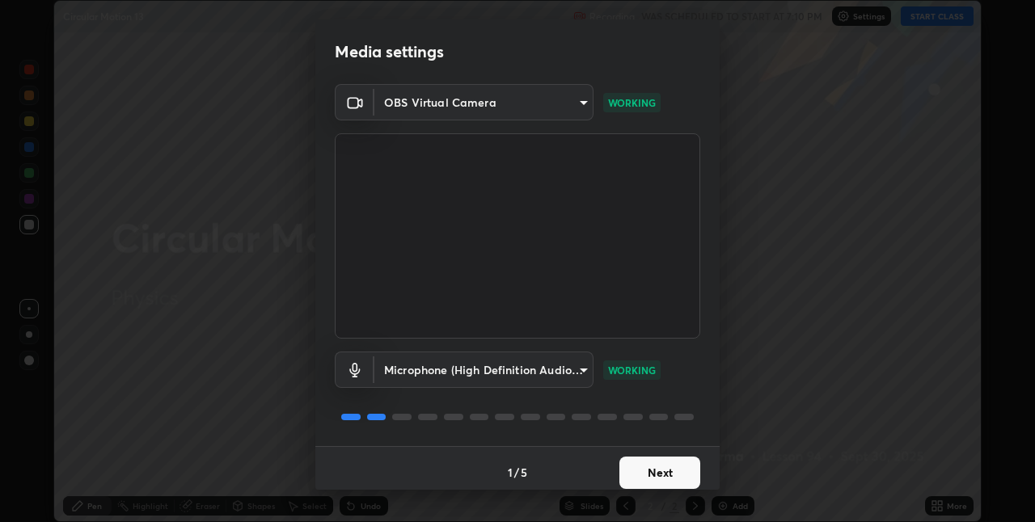
click at [658, 467] on button "Next" at bounding box center [660, 473] width 81 height 32
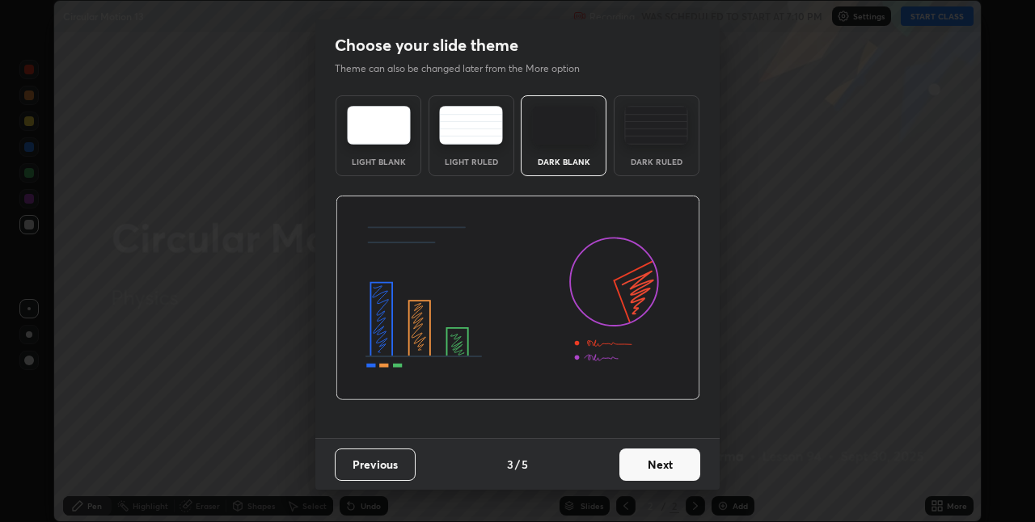
click at [659, 467] on button "Next" at bounding box center [660, 465] width 81 height 32
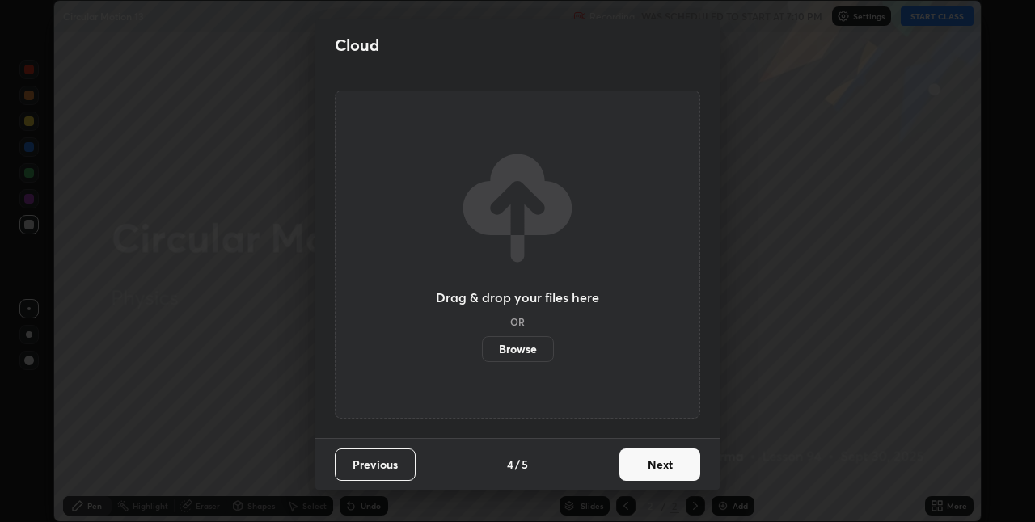
click at [660, 467] on button "Next" at bounding box center [660, 465] width 81 height 32
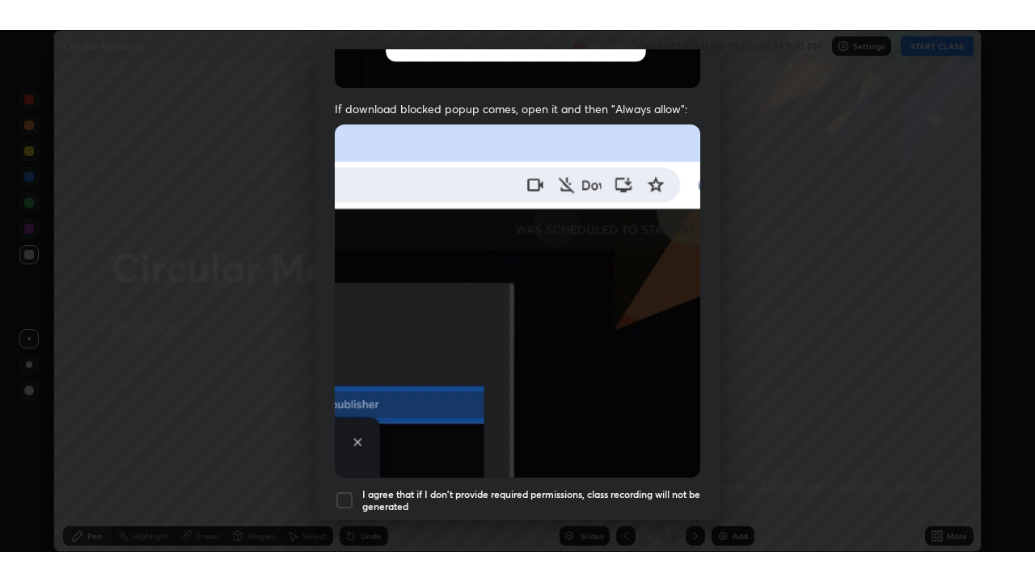
scroll to position [338, 0]
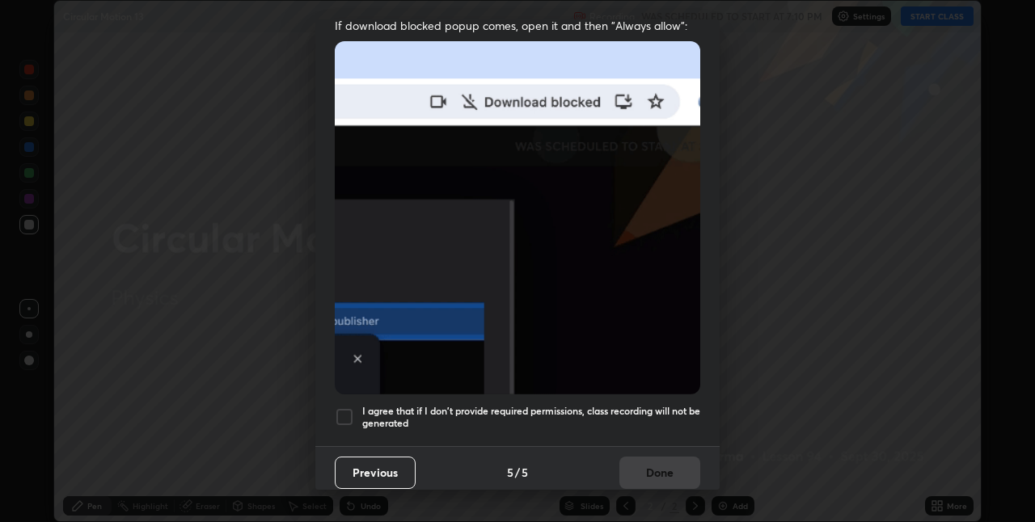
click at [345, 408] on div at bounding box center [344, 417] width 19 height 19
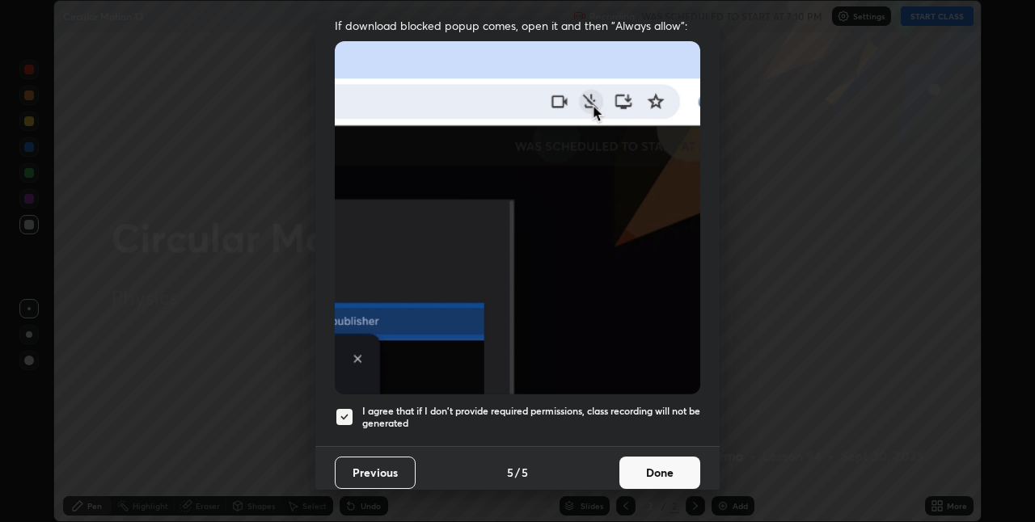
click at [649, 466] on button "Done" at bounding box center [660, 473] width 81 height 32
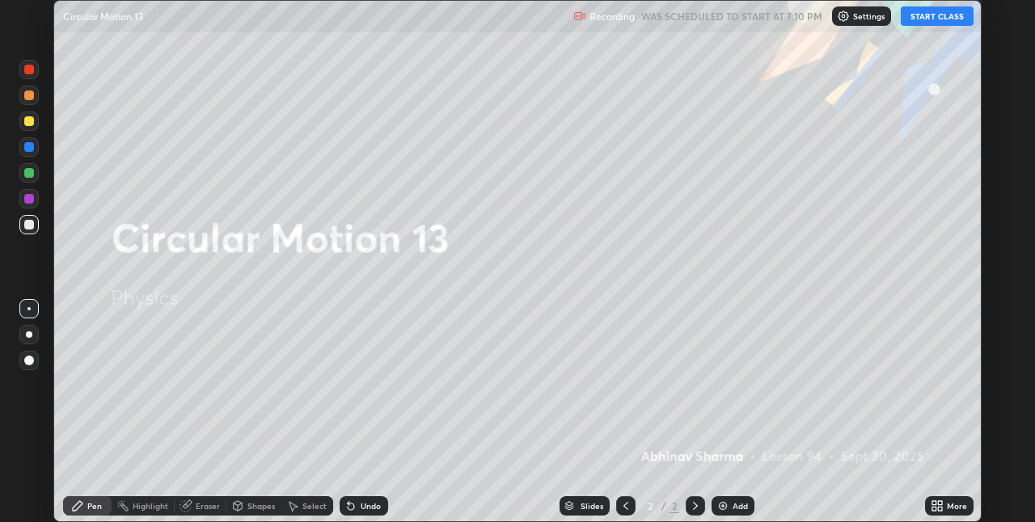
click at [924, 20] on button "START CLASS" at bounding box center [937, 15] width 73 height 19
click at [938, 506] on icon at bounding box center [937, 506] width 13 height 13
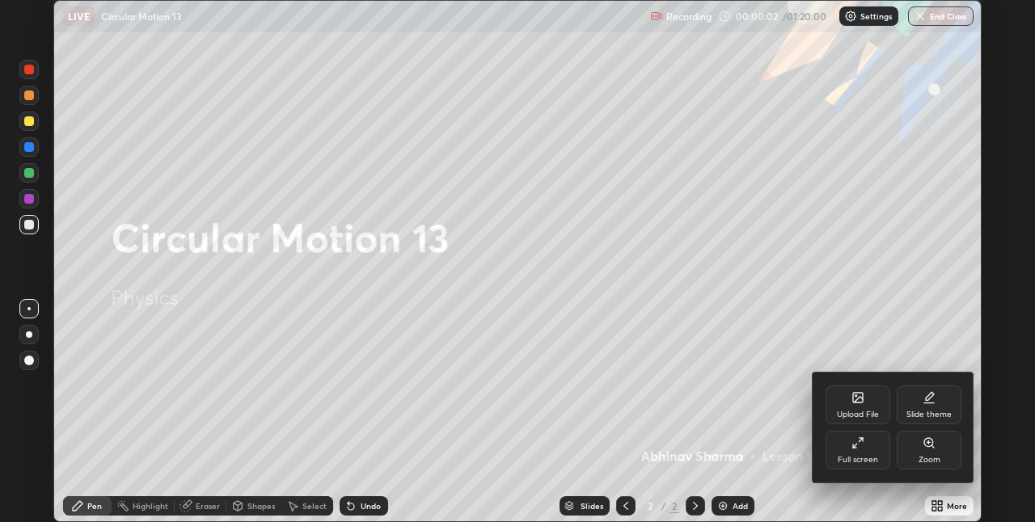
click at [861, 456] on div "Full screen" at bounding box center [858, 460] width 40 height 8
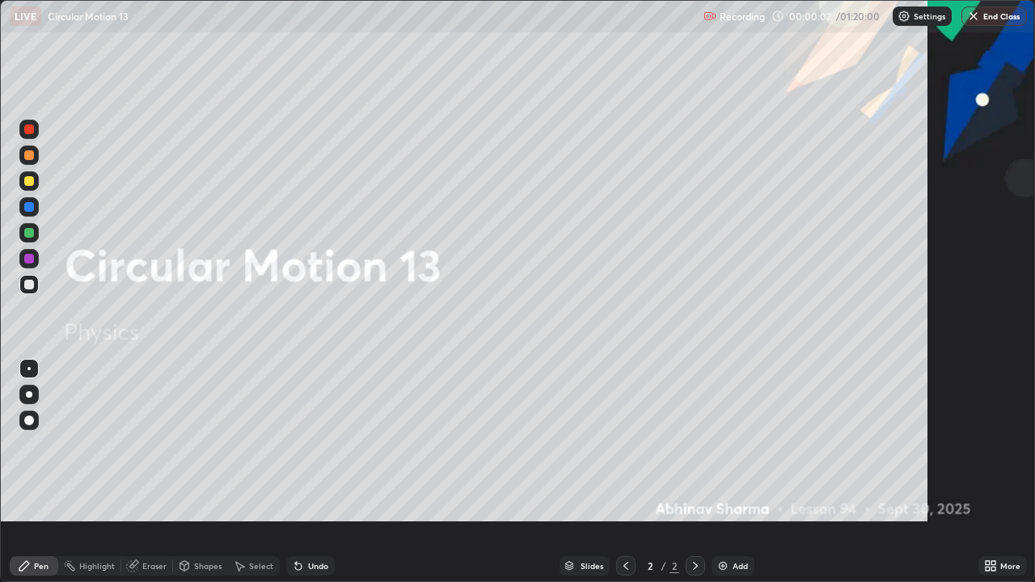
scroll to position [582, 1035]
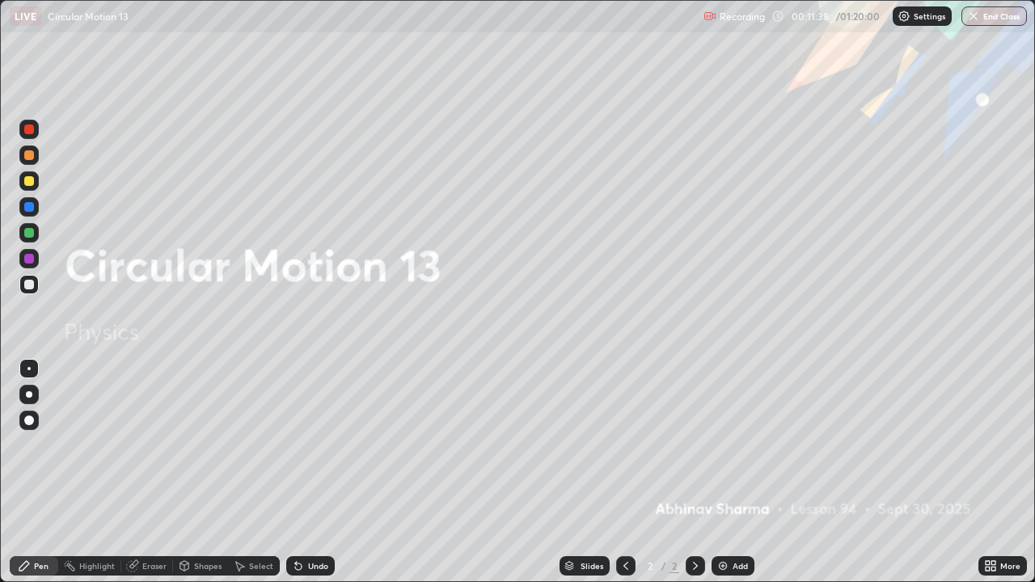
click at [727, 522] on img at bounding box center [723, 566] width 13 height 13
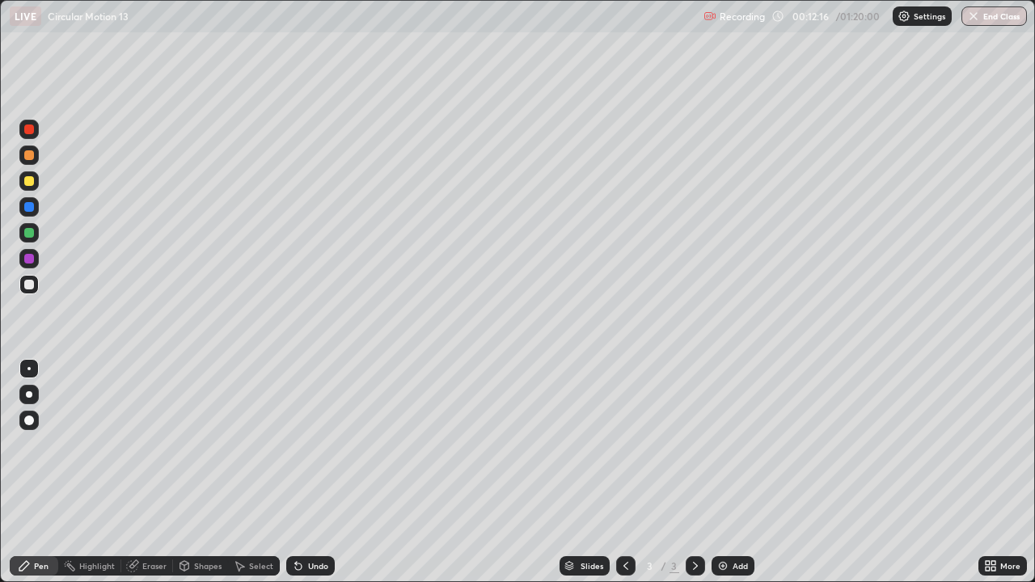
click at [23, 175] on div at bounding box center [28, 180] width 19 height 19
click at [30, 286] on div at bounding box center [29, 285] width 10 height 10
click at [729, 522] on div "Add" at bounding box center [733, 565] width 43 height 19
click at [905, 9] on div "Settings" at bounding box center [922, 15] width 59 height 19
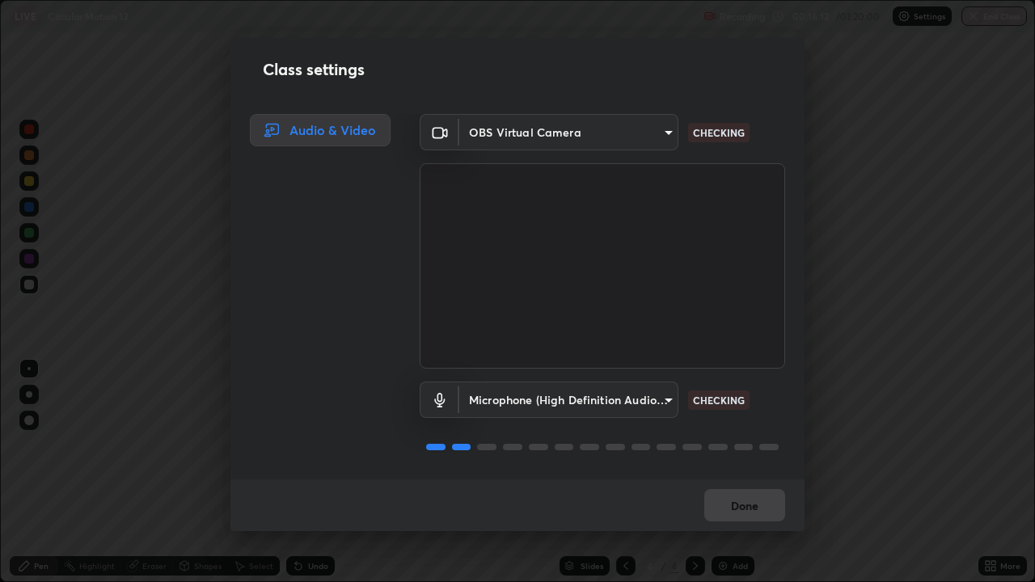
scroll to position [2, 0]
click at [739, 522] on div "Done" at bounding box center [517, 506] width 574 height 52
click at [594, 132] on body "Erase all LIVE Circular Motion 13 Recording 00:16:14 / 01:20:00 Settings End Cl…" at bounding box center [517, 291] width 1035 height 582
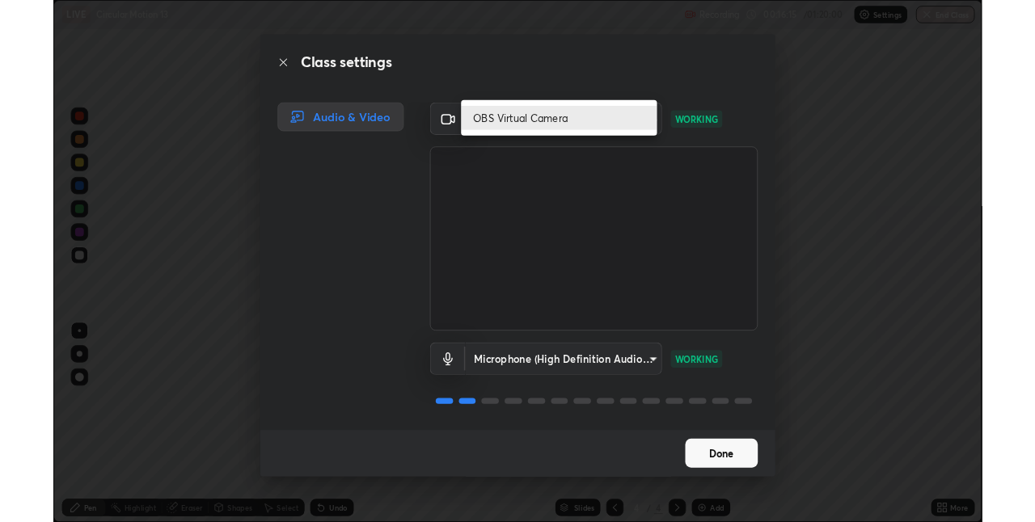
scroll to position [1, 0]
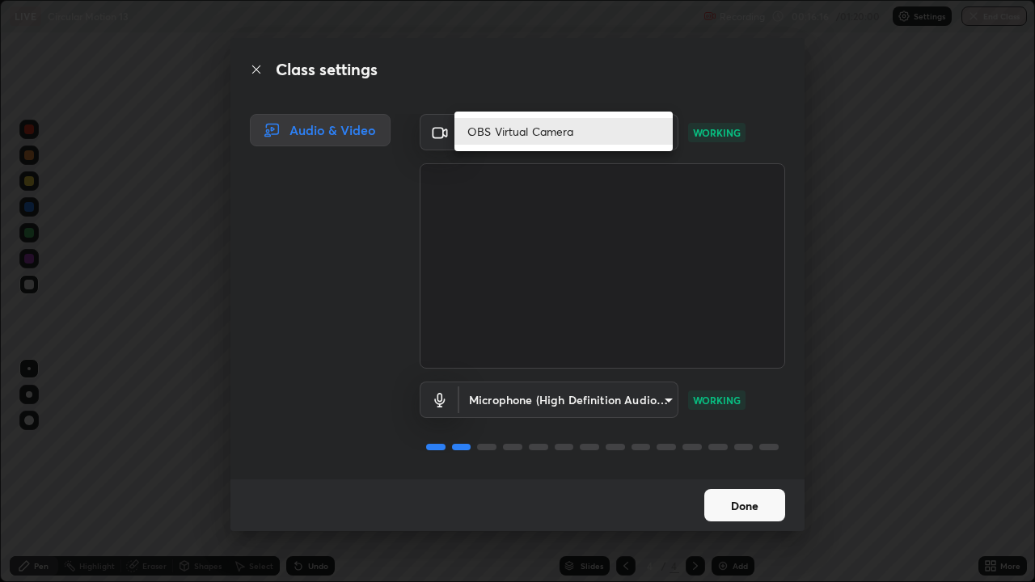
click at [748, 510] on div at bounding box center [517, 291] width 1035 height 582
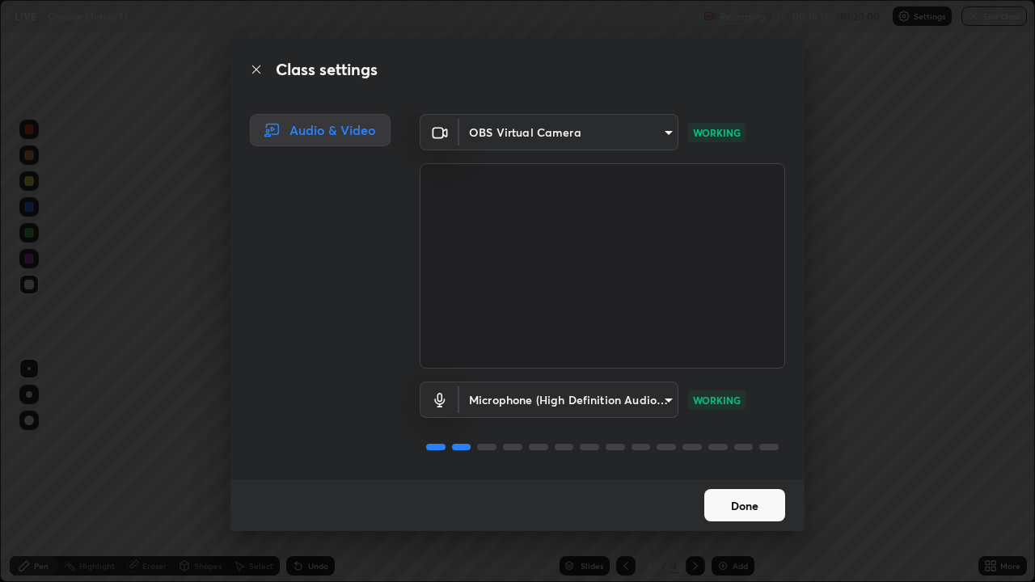
click at [755, 512] on button "Done" at bounding box center [744, 505] width 81 height 32
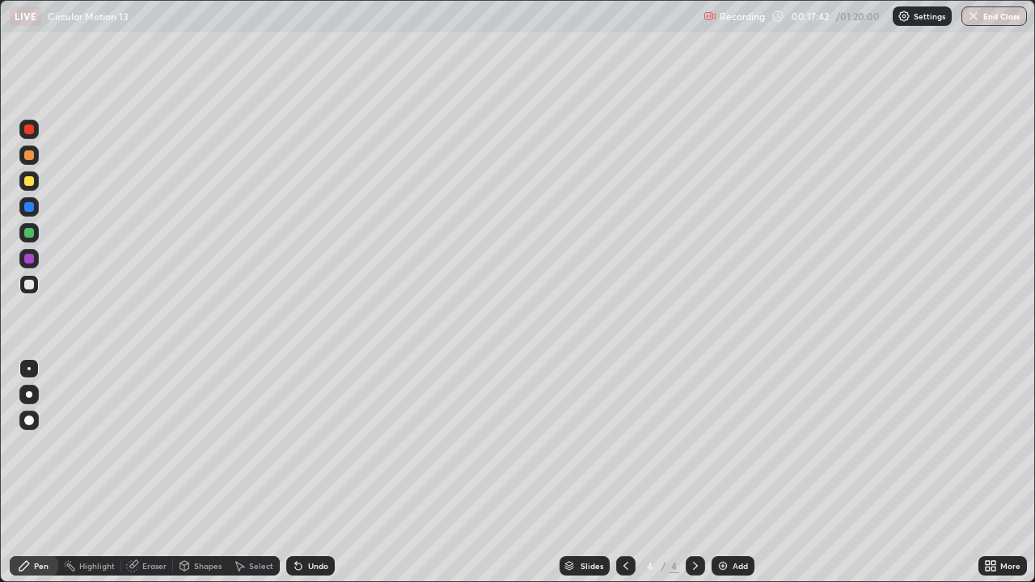
click at [31, 182] on div at bounding box center [29, 181] width 10 height 10
click at [30, 133] on div at bounding box center [29, 130] width 10 height 10
click at [30, 285] on div at bounding box center [29, 285] width 10 height 10
click at [319, 522] on div "Undo" at bounding box center [318, 566] width 20 height 8
click at [318, 522] on div "Undo" at bounding box center [318, 566] width 20 height 8
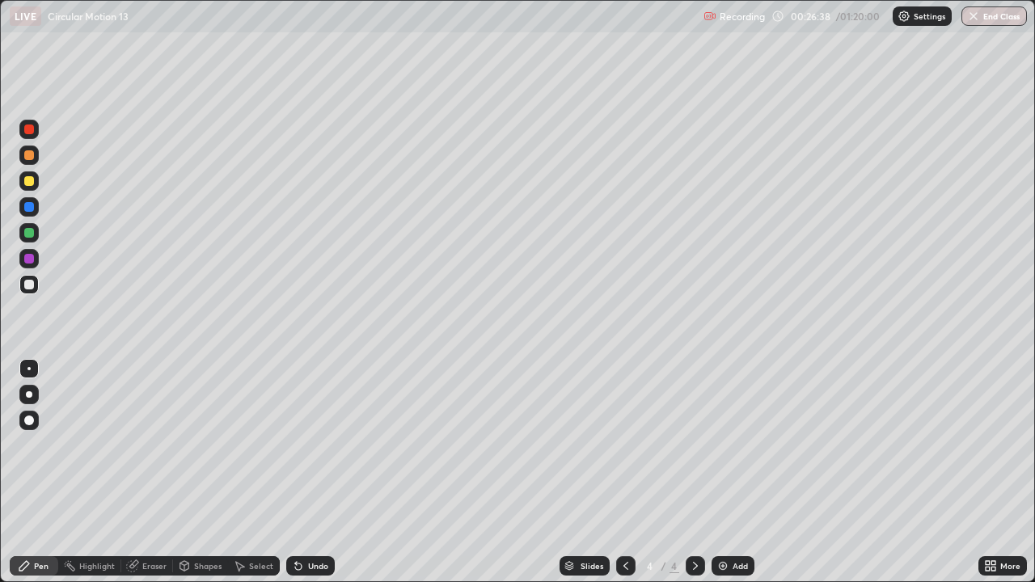
click at [28, 208] on div at bounding box center [29, 207] width 10 height 10
click at [36, 285] on div at bounding box center [28, 284] width 19 height 19
click at [728, 522] on div "Add" at bounding box center [733, 565] width 43 height 19
click at [627, 522] on icon at bounding box center [626, 566] width 13 height 13
click at [700, 522] on div at bounding box center [695, 565] width 19 height 19
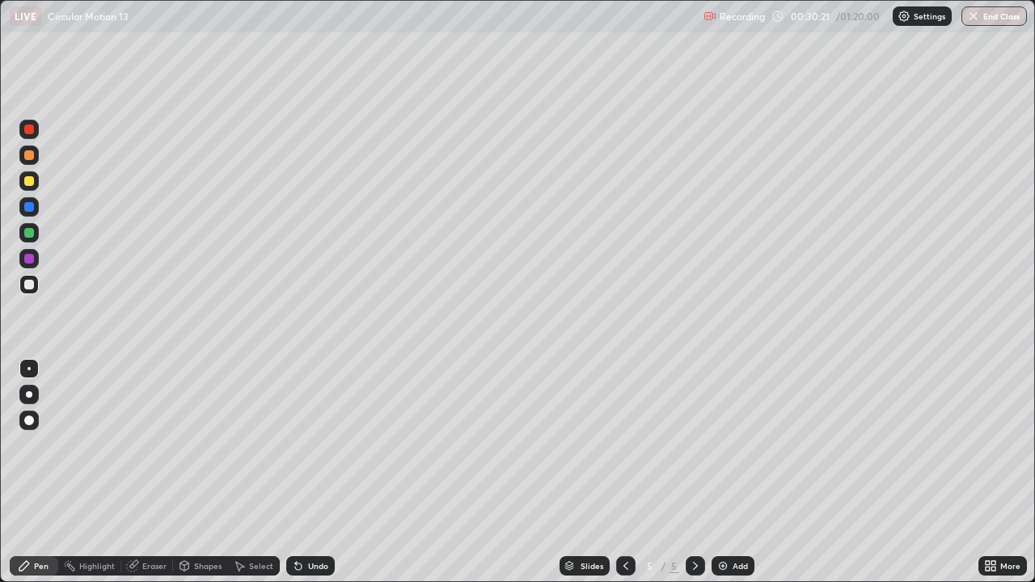
click at [618, 522] on div at bounding box center [625, 565] width 19 height 19
click at [33, 158] on div at bounding box center [29, 155] width 10 height 10
click at [23, 287] on div at bounding box center [28, 284] width 19 height 19
click at [694, 522] on icon at bounding box center [695, 566] width 13 height 13
click at [624, 522] on icon at bounding box center [626, 566] width 13 height 13
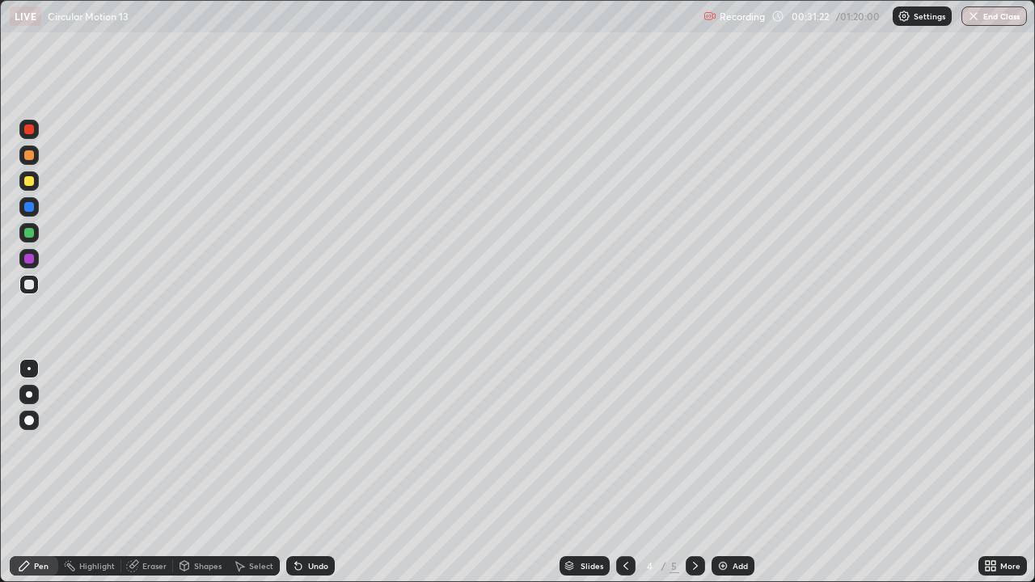
click at [701, 522] on div at bounding box center [695, 565] width 19 height 19
click at [624, 522] on icon at bounding box center [626, 566] width 13 height 13
click at [694, 522] on icon at bounding box center [695, 566] width 13 height 13
click at [627, 522] on div at bounding box center [625, 565] width 19 height 19
click at [693, 522] on icon at bounding box center [695, 566] width 5 height 8
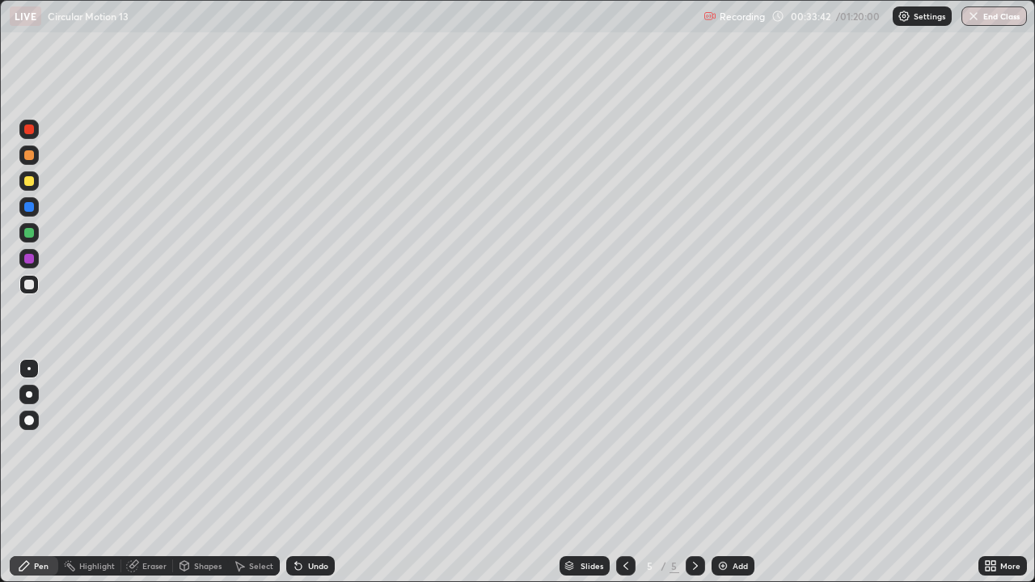
click at [626, 522] on icon at bounding box center [626, 566] width 13 height 13
click at [694, 522] on icon at bounding box center [695, 566] width 13 height 13
click at [739, 522] on div "Add" at bounding box center [740, 566] width 15 height 8
click at [302, 522] on icon at bounding box center [298, 566] width 13 height 13
click at [302, 522] on div "Undo" at bounding box center [310, 565] width 49 height 19
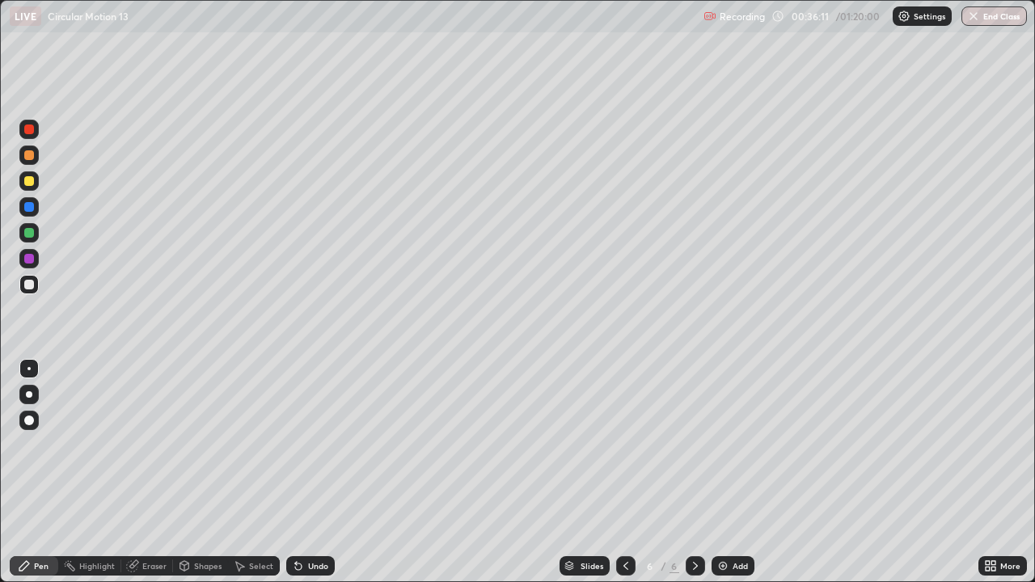
click at [305, 522] on div "Undo" at bounding box center [310, 565] width 49 height 19
click at [308, 522] on div "Undo" at bounding box center [318, 566] width 20 height 8
click at [313, 522] on div "Undo" at bounding box center [310, 565] width 49 height 19
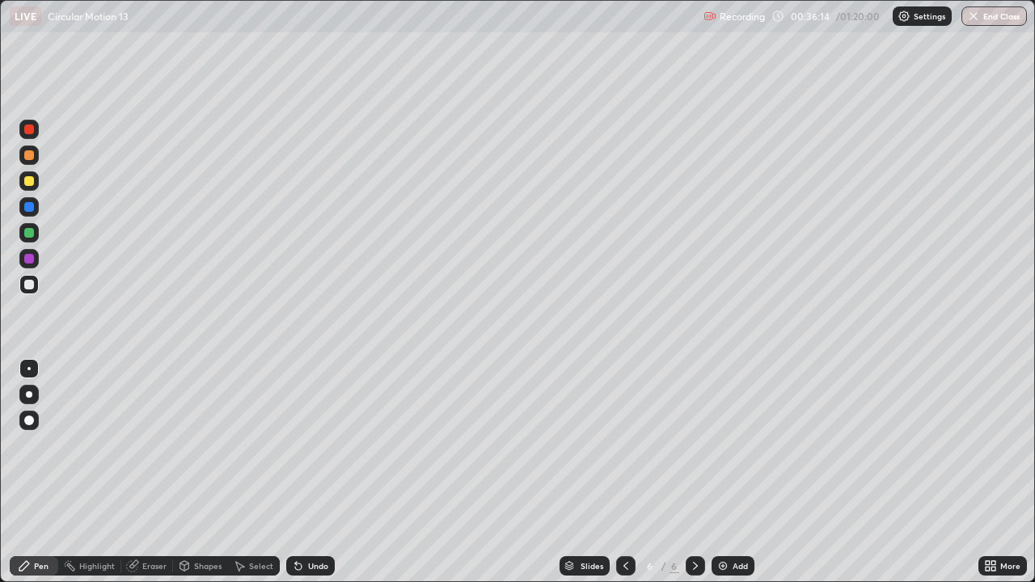
click at [309, 522] on div "Undo" at bounding box center [318, 566] width 20 height 8
click at [308, 522] on div "Undo" at bounding box center [318, 566] width 20 height 8
click at [309, 522] on div "Undo" at bounding box center [318, 566] width 20 height 8
click at [30, 181] on div at bounding box center [29, 181] width 10 height 10
click at [28, 209] on div at bounding box center [29, 207] width 10 height 10
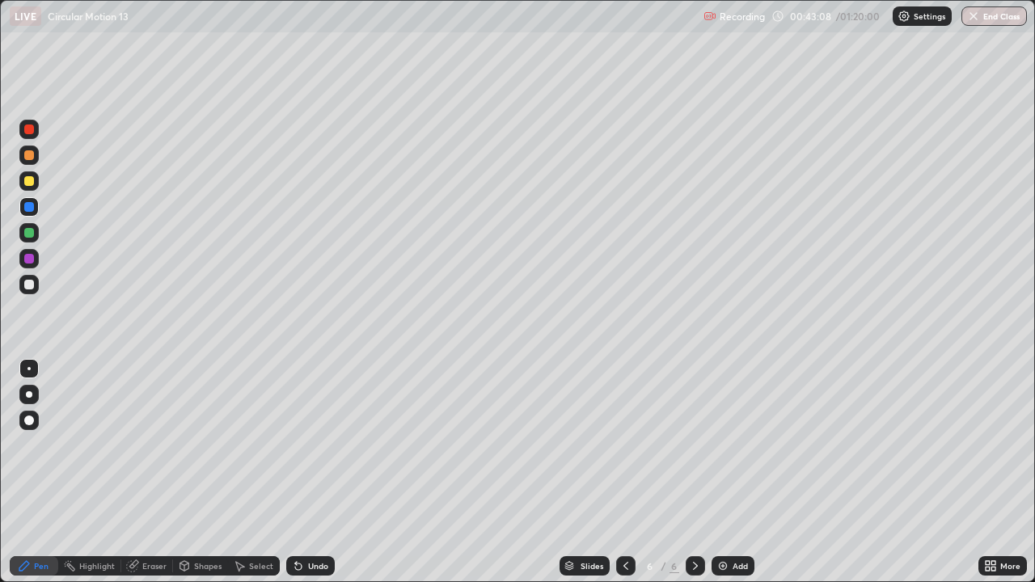
click at [23, 290] on div at bounding box center [28, 284] width 19 height 19
click at [25, 258] on div at bounding box center [29, 259] width 10 height 10
click at [28, 286] on div at bounding box center [29, 285] width 10 height 10
click at [149, 522] on div "Eraser" at bounding box center [154, 566] width 24 height 8
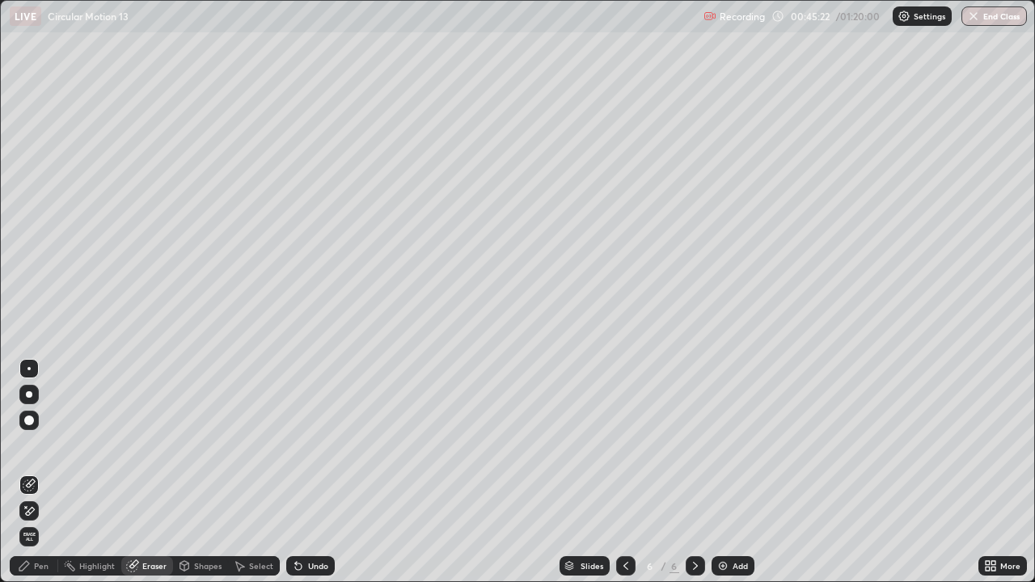
click at [40, 522] on div "Pen" at bounding box center [41, 566] width 15 height 8
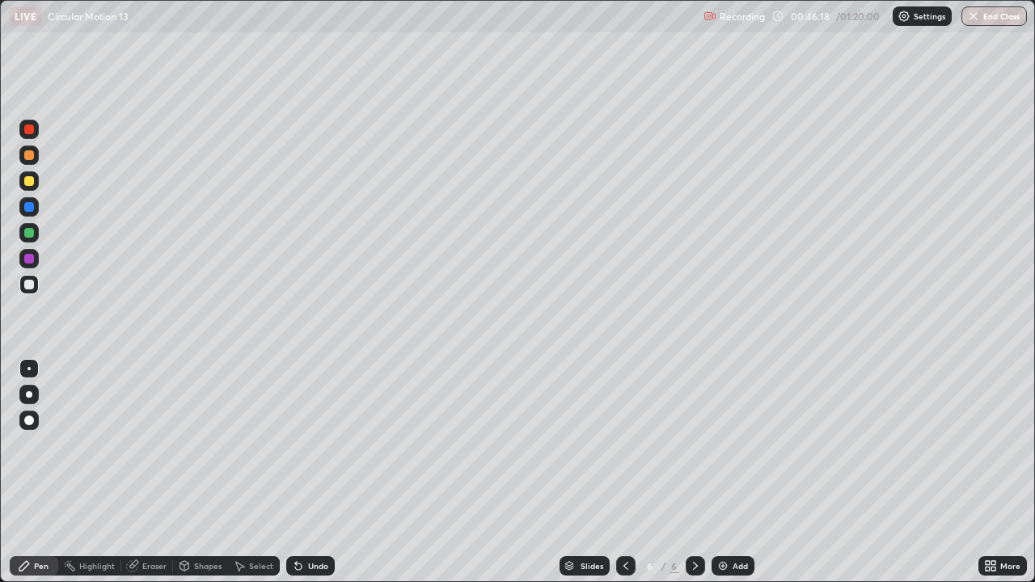
click at [27, 232] on div at bounding box center [29, 233] width 10 height 10
click at [23, 283] on div at bounding box center [28, 284] width 19 height 19
click at [737, 522] on div "Add" at bounding box center [740, 566] width 15 height 8
click at [318, 522] on div "Undo" at bounding box center [310, 565] width 49 height 19
click at [29, 231] on div at bounding box center [29, 233] width 10 height 10
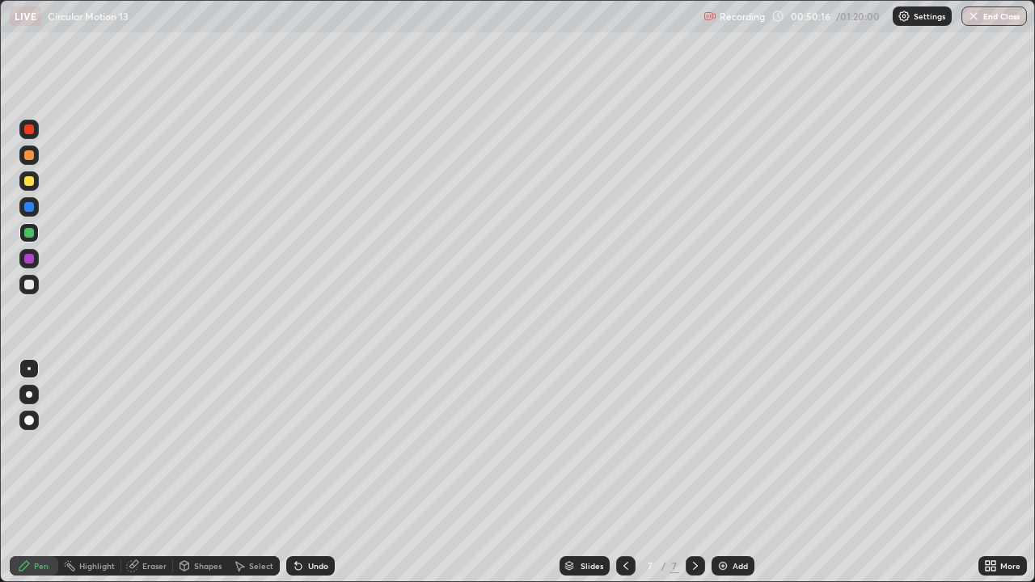
click at [623, 522] on icon at bounding box center [626, 566] width 13 height 13
click at [36, 290] on div at bounding box center [28, 284] width 19 height 19
click at [31, 233] on div at bounding box center [29, 233] width 10 height 10
click at [26, 286] on div at bounding box center [29, 285] width 10 height 10
click at [310, 522] on div "Undo" at bounding box center [318, 566] width 20 height 8
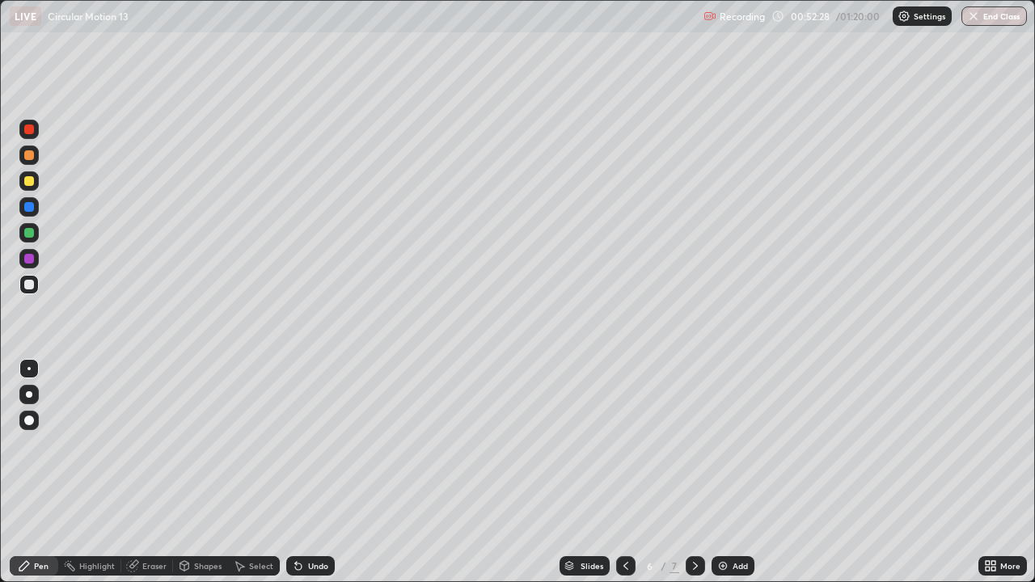
click at [308, 522] on div "Undo" at bounding box center [318, 566] width 20 height 8
click at [729, 522] on div "Add" at bounding box center [733, 565] width 43 height 19
click at [622, 522] on icon at bounding box center [626, 566] width 13 height 13
click at [694, 522] on icon at bounding box center [695, 566] width 13 height 13
click at [624, 522] on icon at bounding box center [626, 566] width 5 height 8
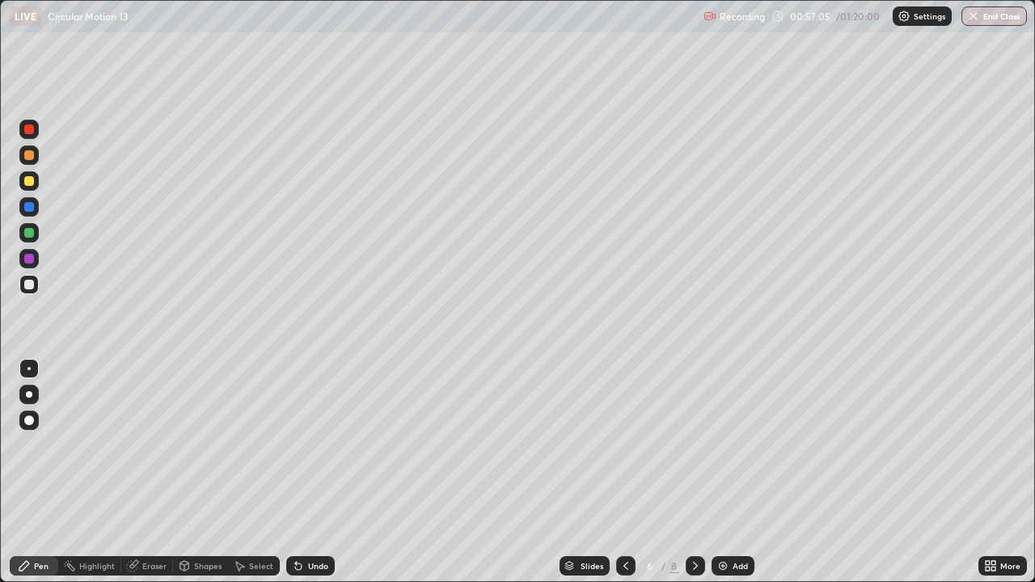
click at [694, 522] on icon at bounding box center [695, 566] width 13 height 13
click at [721, 522] on img at bounding box center [723, 566] width 13 height 13
click at [624, 522] on icon at bounding box center [626, 566] width 13 height 13
click at [725, 522] on img at bounding box center [723, 566] width 13 height 13
click at [308, 522] on div "Undo" at bounding box center [318, 566] width 20 height 8
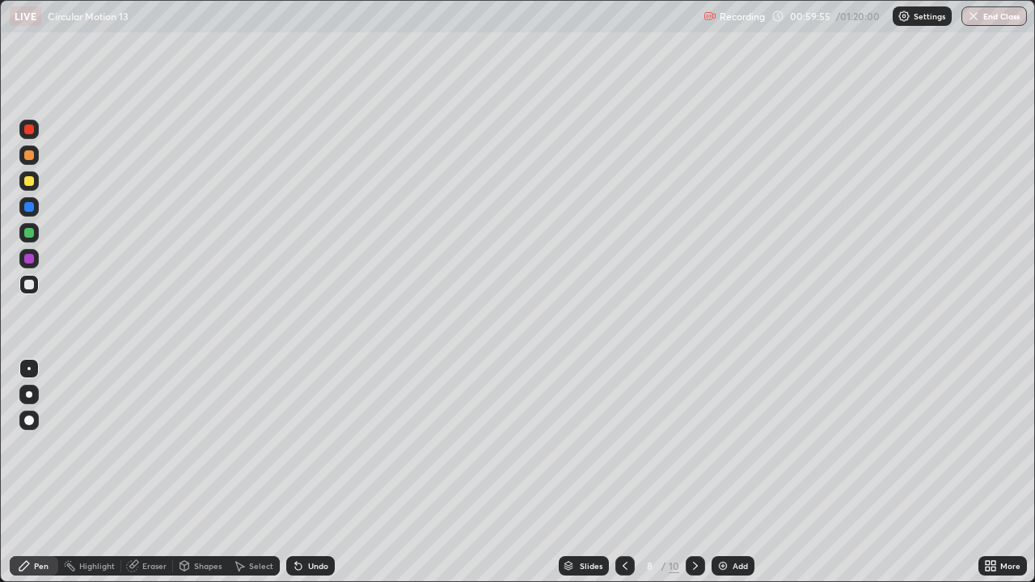
click at [306, 522] on div "Undo" at bounding box center [310, 565] width 49 height 19
click at [33, 235] on div at bounding box center [29, 233] width 10 height 10
click at [32, 128] on div at bounding box center [29, 130] width 10 height 10
click at [29, 285] on div at bounding box center [29, 285] width 10 height 10
click at [28, 231] on div at bounding box center [29, 233] width 10 height 10
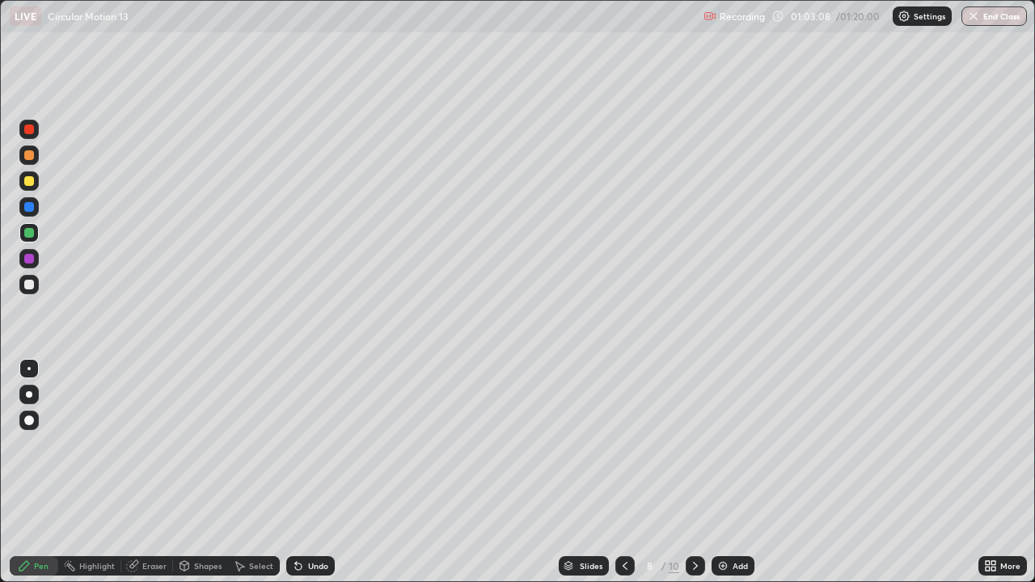
click at [28, 284] on div at bounding box center [29, 285] width 10 height 10
click at [721, 522] on img at bounding box center [723, 566] width 13 height 13
click at [624, 522] on icon at bounding box center [626, 566] width 13 height 13
click at [742, 522] on div "Add" at bounding box center [733, 565] width 43 height 19
click at [315, 522] on div "Undo" at bounding box center [318, 566] width 20 height 8
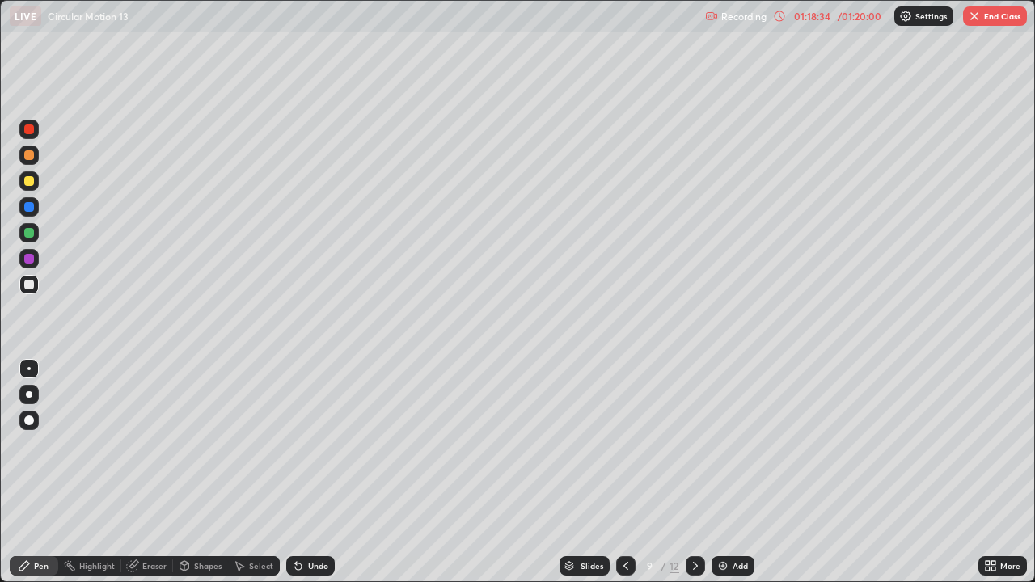
click at [1000, 15] on button "End Class" at bounding box center [995, 15] width 64 height 19
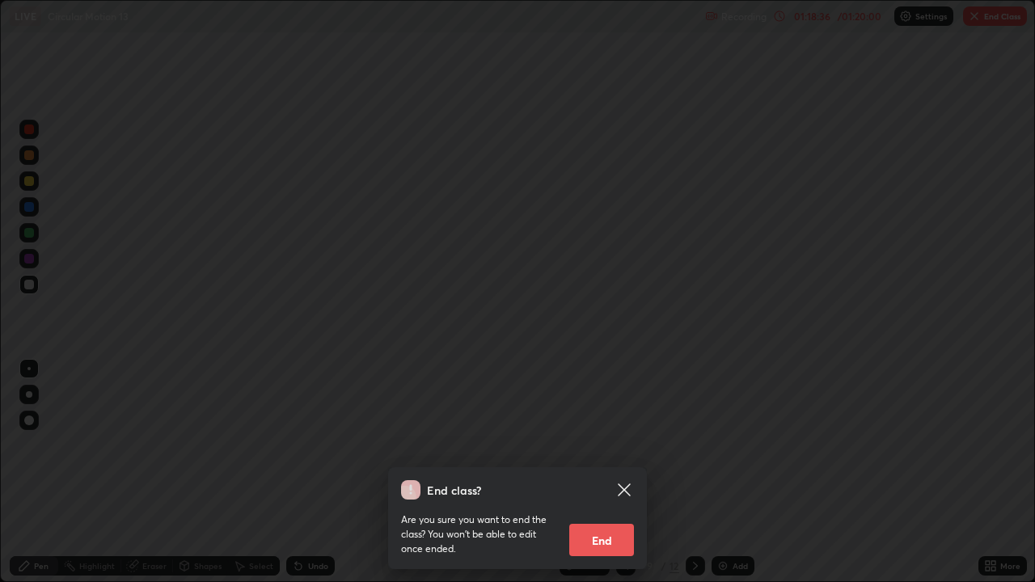
click at [607, 522] on button "End" at bounding box center [601, 540] width 65 height 32
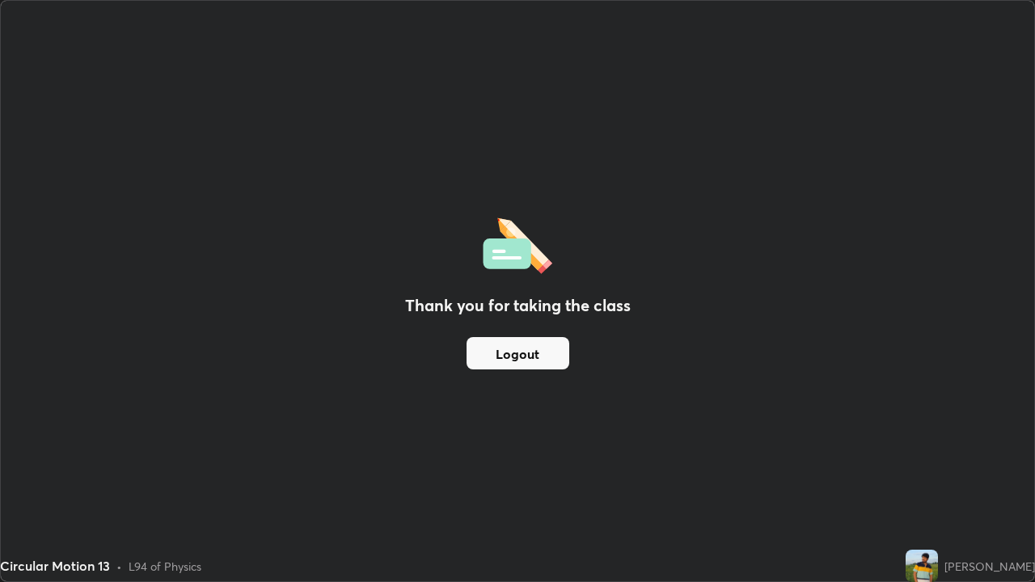
click at [535, 359] on button "Logout" at bounding box center [518, 353] width 103 height 32
click at [514, 350] on button "Logout" at bounding box center [518, 353] width 103 height 32
click at [512, 355] on button "Logout" at bounding box center [518, 353] width 103 height 32
click at [501, 360] on button "Logout" at bounding box center [518, 353] width 103 height 32
click at [527, 353] on button "Logout" at bounding box center [518, 353] width 103 height 32
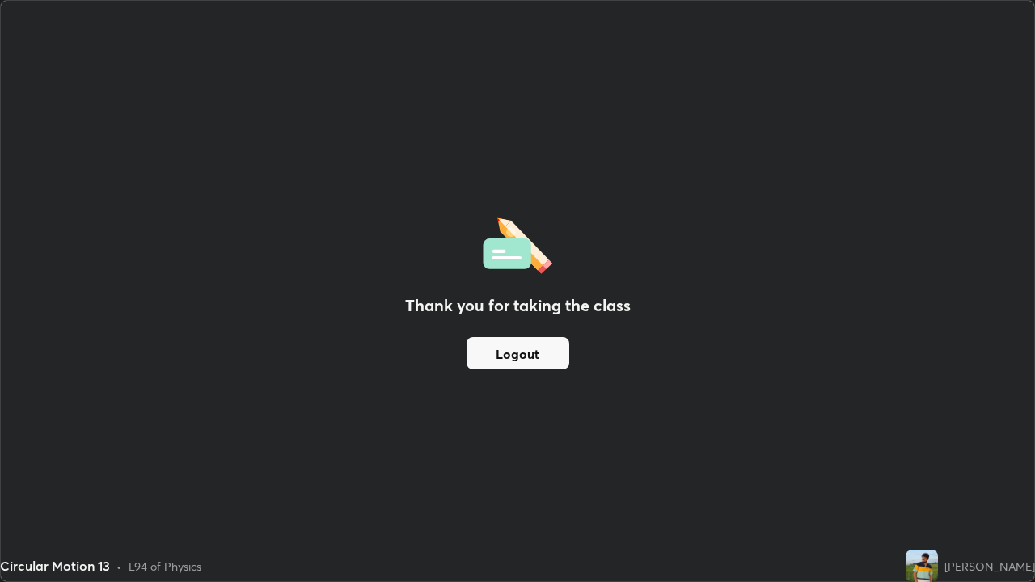
click at [504, 354] on button "Logout" at bounding box center [518, 353] width 103 height 32
click at [504, 353] on button "Logout" at bounding box center [518, 353] width 103 height 32
click at [508, 352] on button "Logout" at bounding box center [518, 353] width 103 height 32
click at [509, 353] on button "Logout" at bounding box center [518, 353] width 103 height 32
click at [510, 356] on button "Logout" at bounding box center [518, 353] width 103 height 32
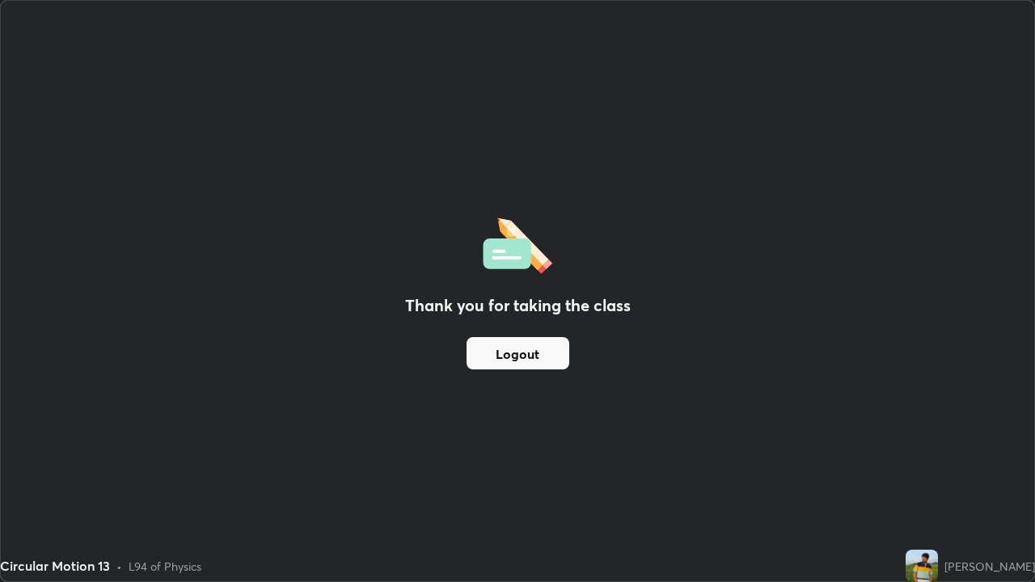
click at [500, 362] on button "Logout" at bounding box center [518, 353] width 103 height 32
click at [551, 359] on button "Logout" at bounding box center [518, 353] width 103 height 32
click at [549, 361] on button "Logout" at bounding box center [518, 353] width 103 height 32
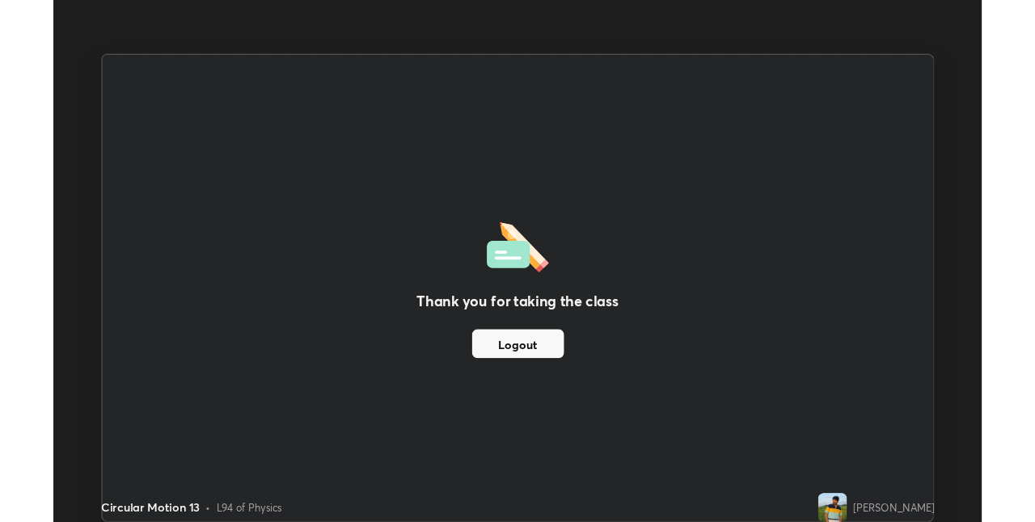
scroll to position [80353, 79840]
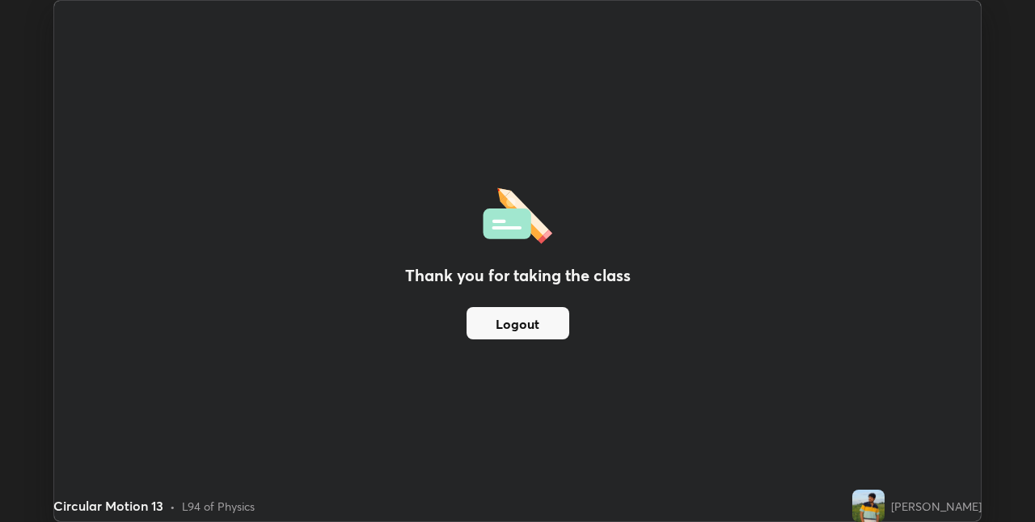
click at [471, 321] on button "Logout" at bounding box center [518, 323] width 103 height 32
click at [528, 60] on div "Thank you for taking the class Logout" at bounding box center [517, 261] width 927 height 521
click at [488, 73] on div "Thank you for taking the class Logout" at bounding box center [517, 261] width 927 height 521
